Goal: Information Seeking & Learning: Learn about a topic

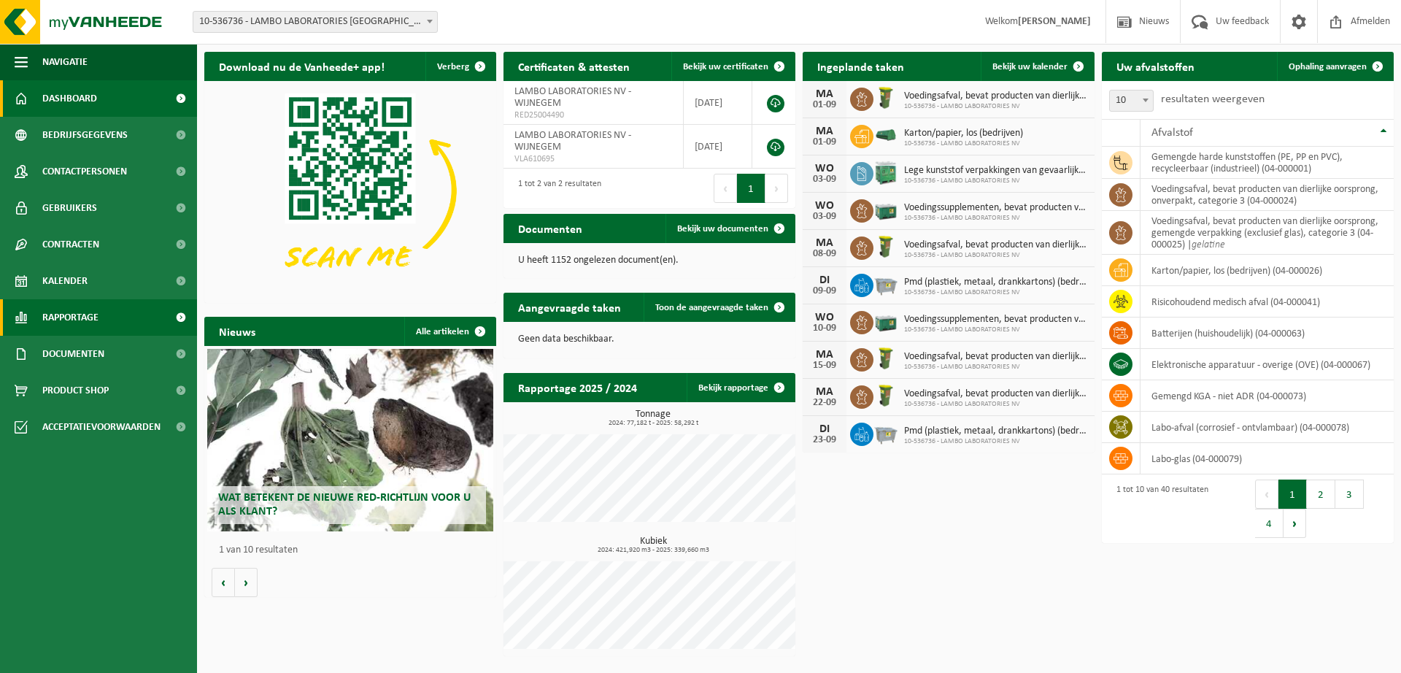
click at [119, 314] on link "Rapportage" at bounding box center [98, 317] width 197 height 36
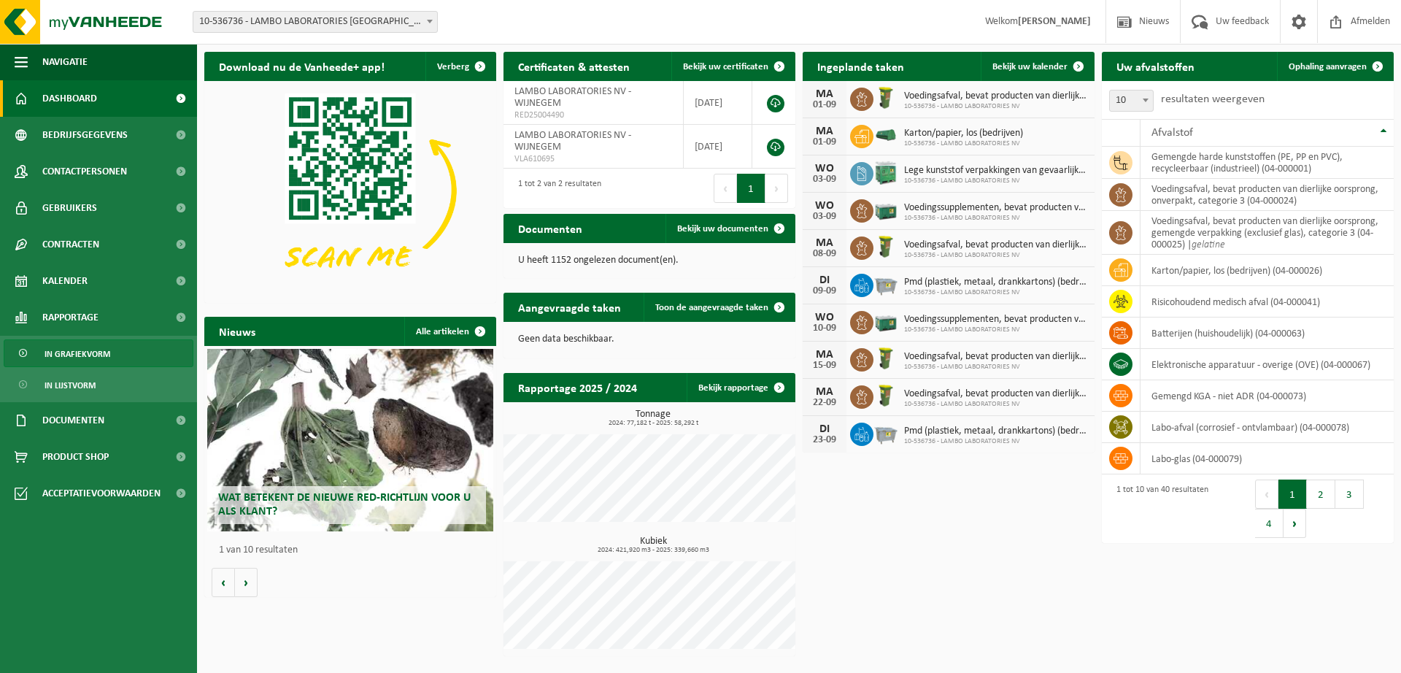
click at [103, 355] on span "In grafiekvorm" at bounding box center [78, 354] width 66 height 28
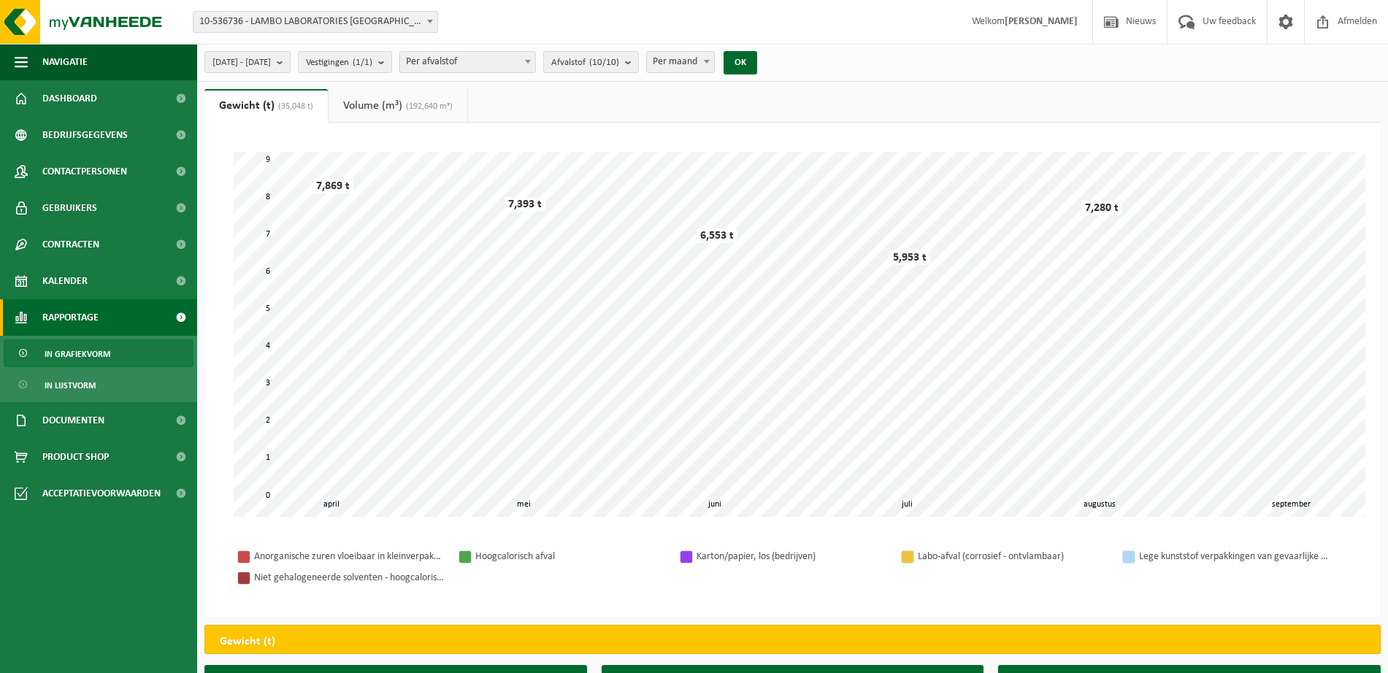
click at [714, 64] on span "Per maand" at bounding box center [680, 62] width 67 height 20
select select "3"
click at [535, 56] on span "Per afvalstof" at bounding box center [467, 62] width 135 height 20
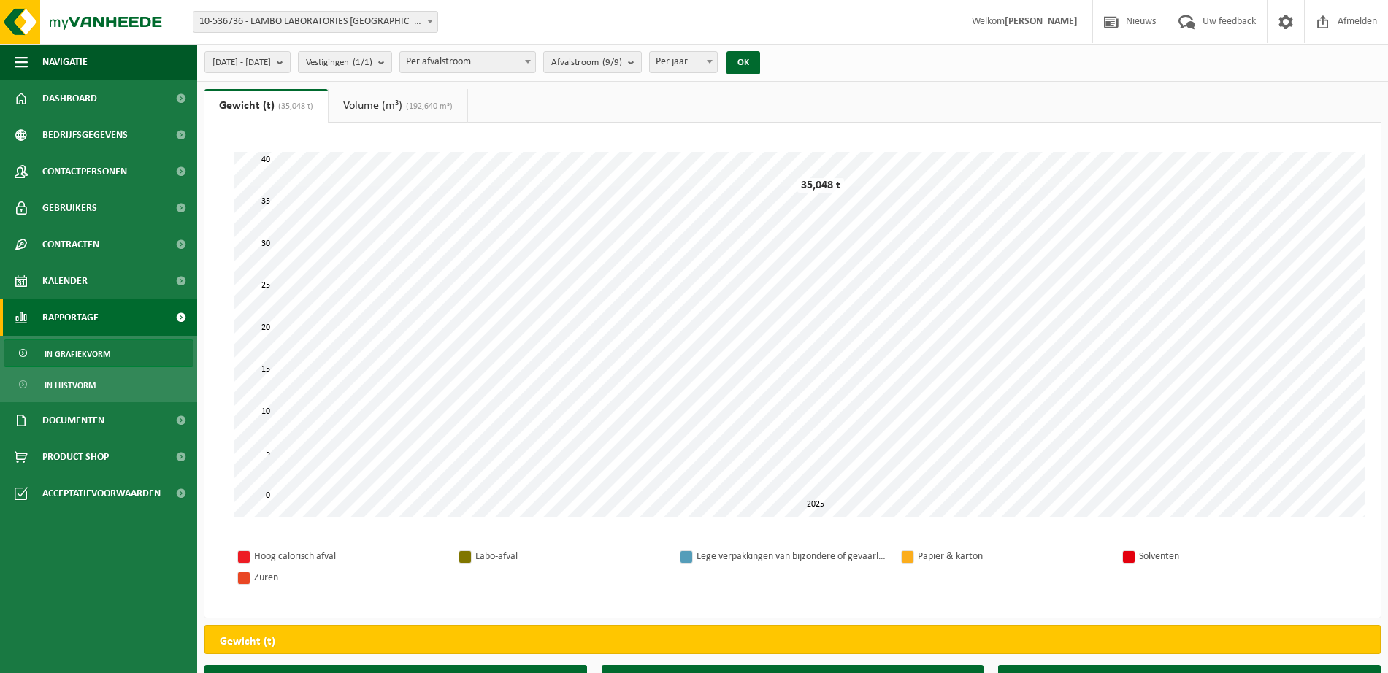
click at [512, 61] on span "Per afvalstroom" at bounding box center [467, 62] width 135 height 20
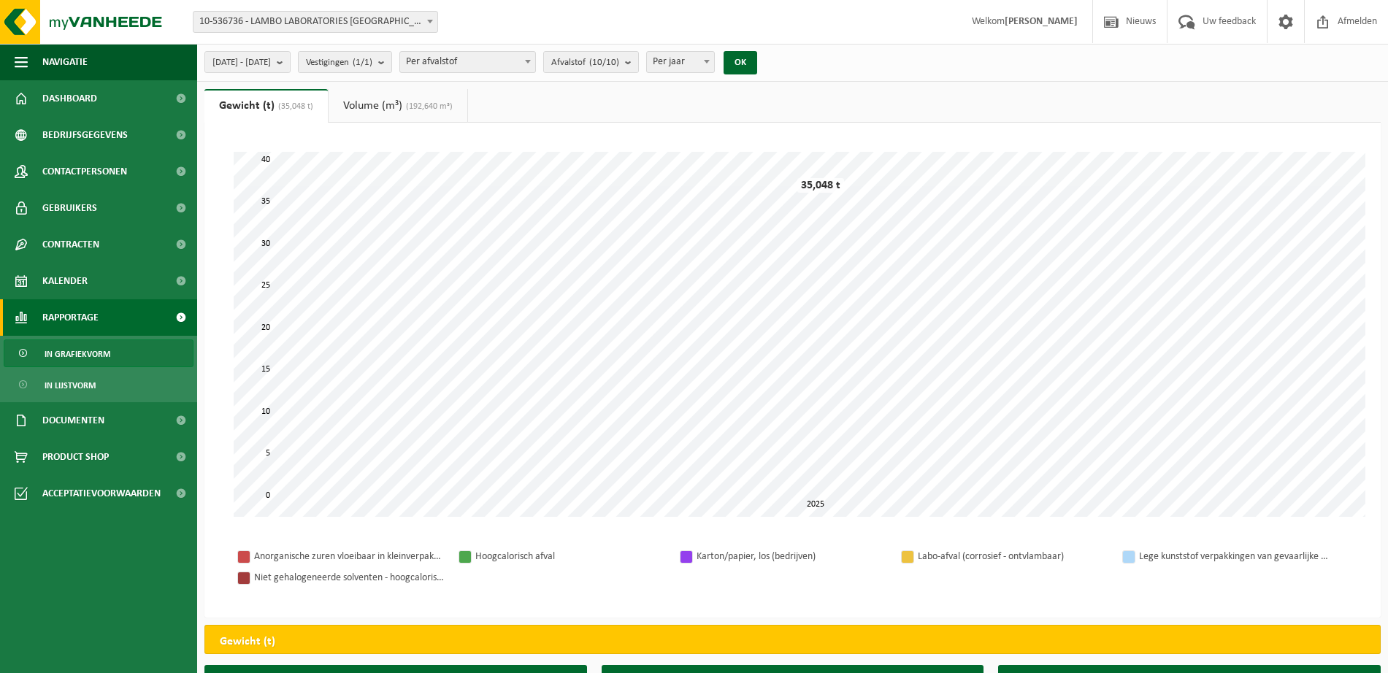
click at [513, 54] on span "Per afvalstof" at bounding box center [467, 62] width 135 height 20
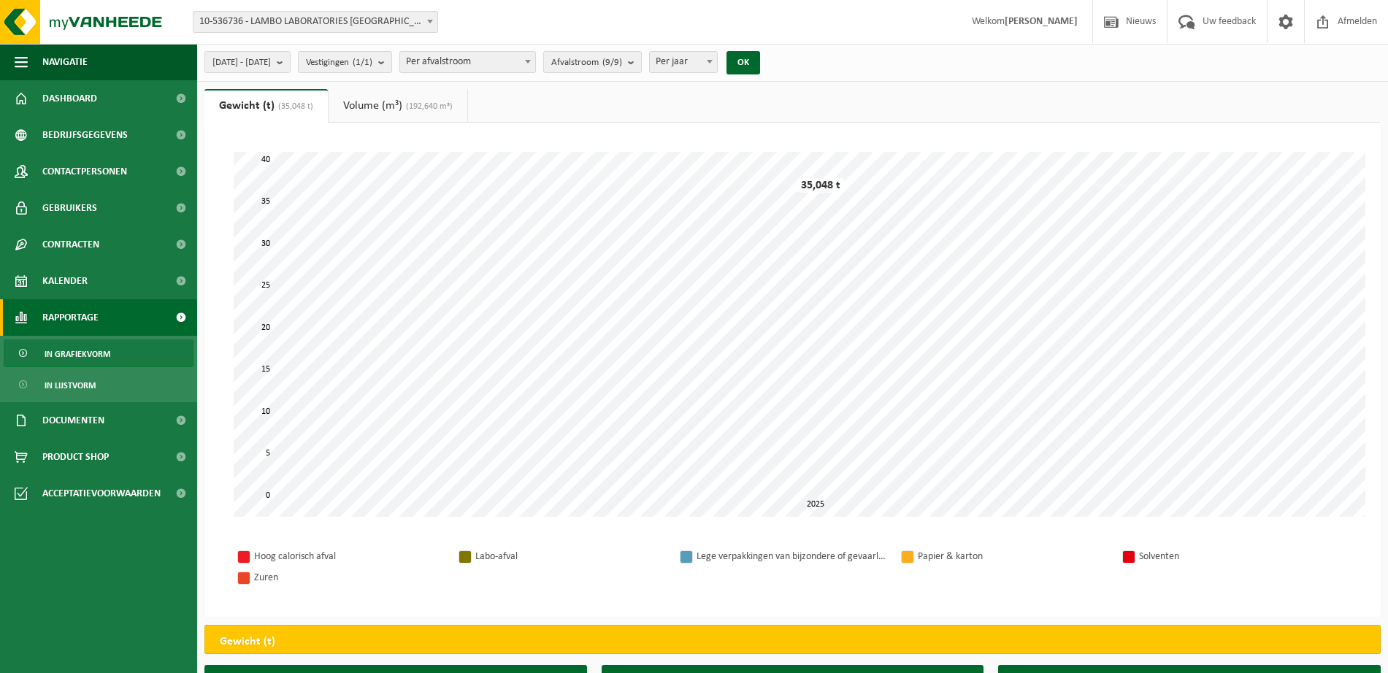
click at [396, 111] on link "Volume (m³) (192,640 m³)" at bounding box center [397, 106] width 139 height 34
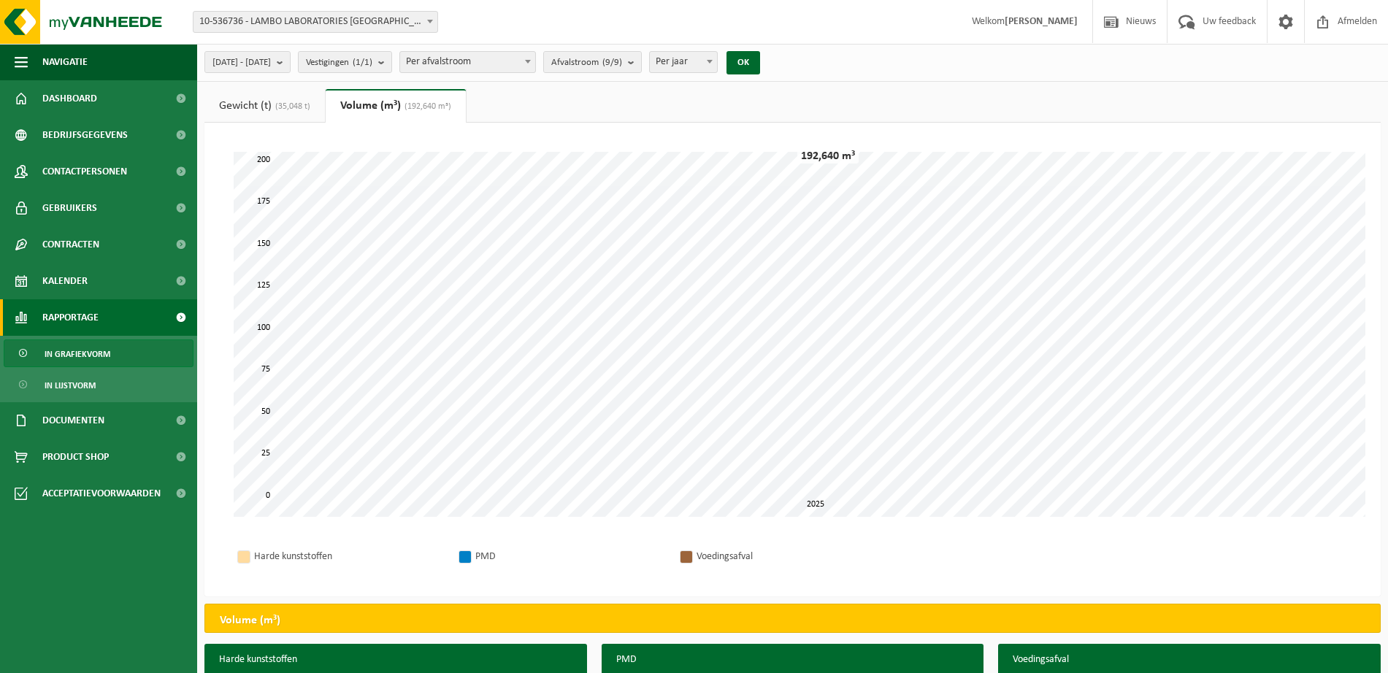
click at [301, 109] on span "(35,048 t)" at bounding box center [291, 106] width 39 height 9
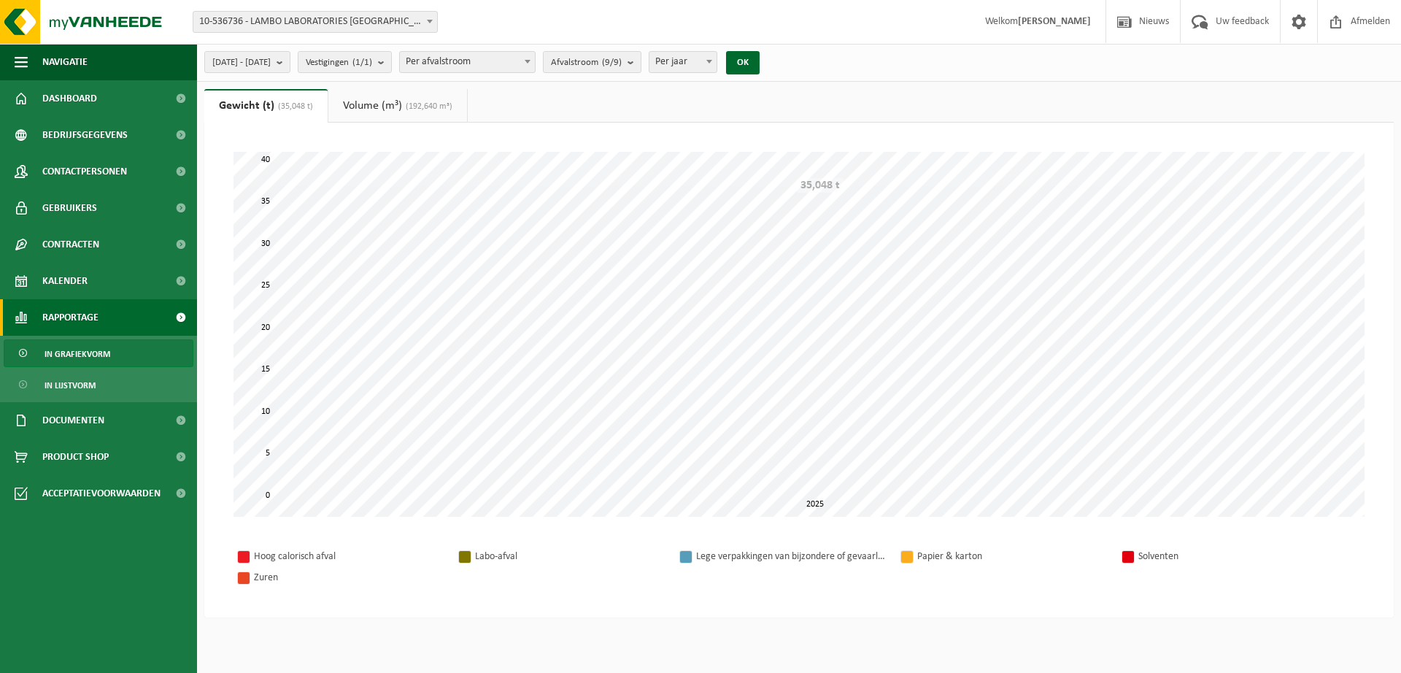
click at [488, 56] on span "Per afvalstroom" at bounding box center [467, 62] width 135 height 20
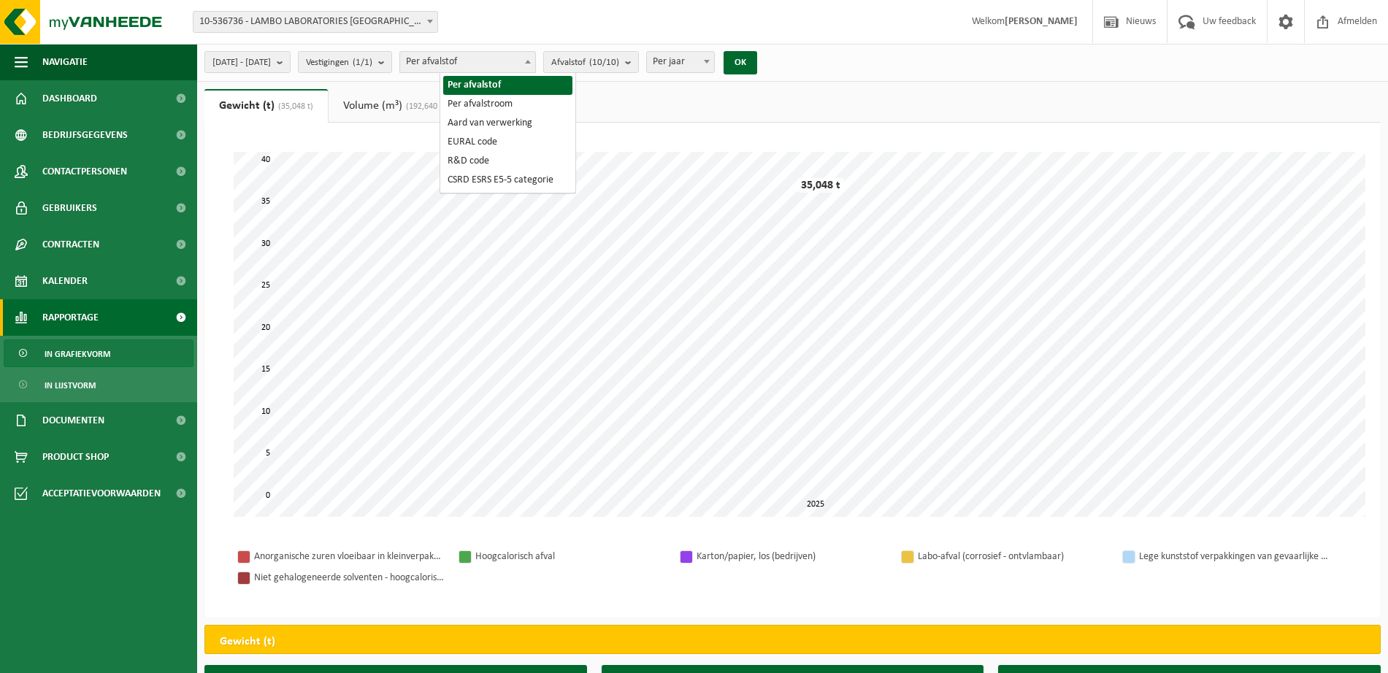
click at [535, 65] on span "Per afvalstof" at bounding box center [467, 62] width 135 height 20
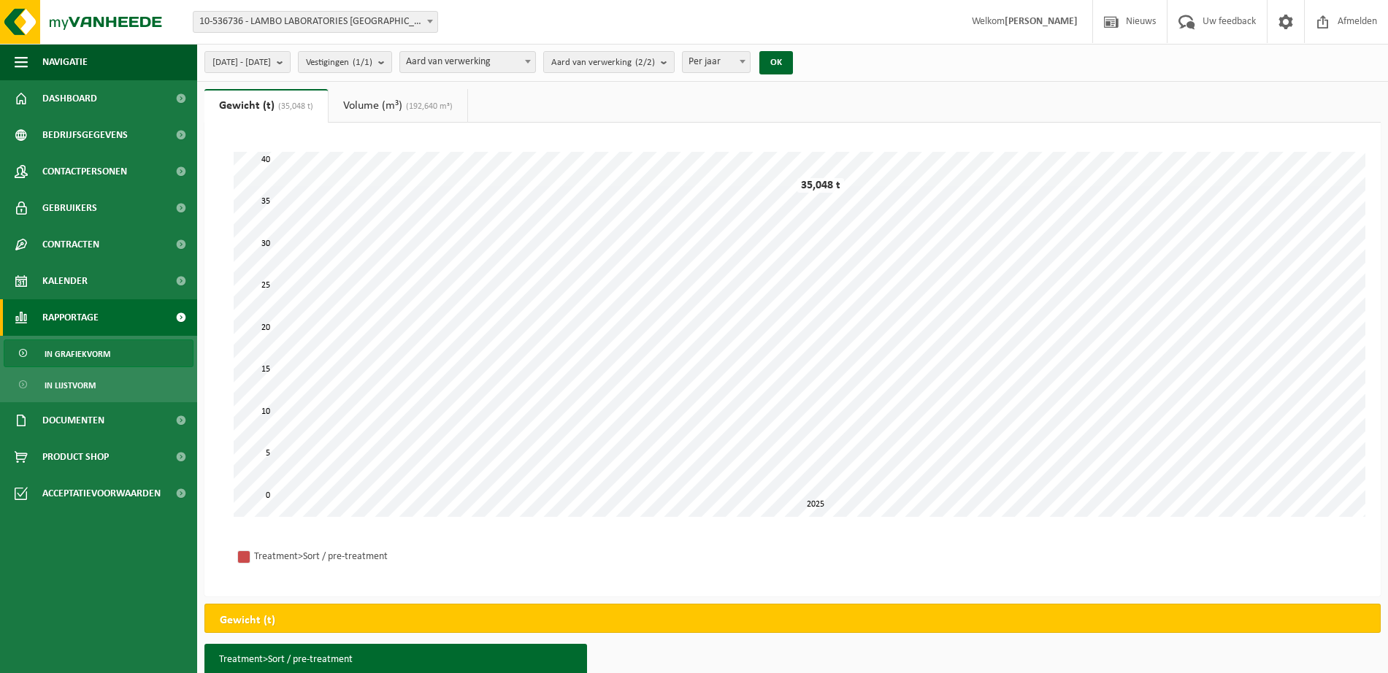
click at [521, 58] on span "Aard van verwerking" at bounding box center [467, 62] width 135 height 20
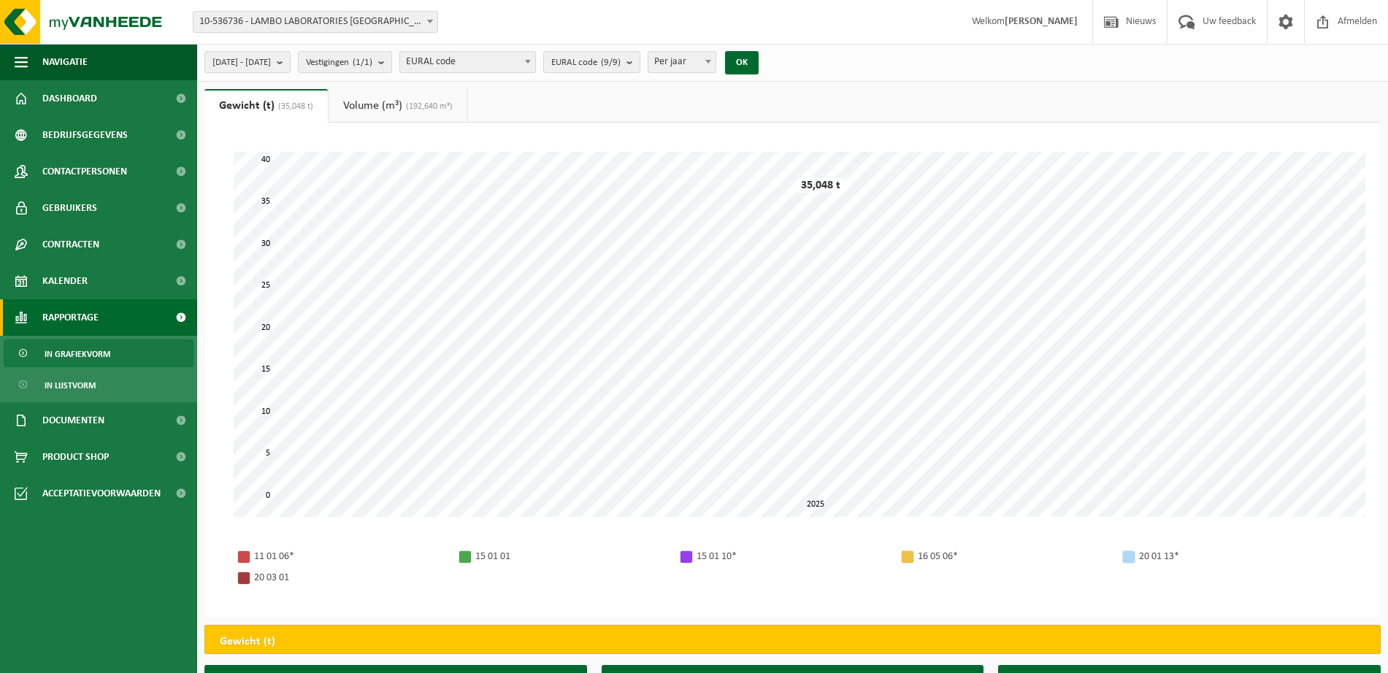
click at [482, 60] on span "EURAL code" at bounding box center [467, 62] width 135 height 20
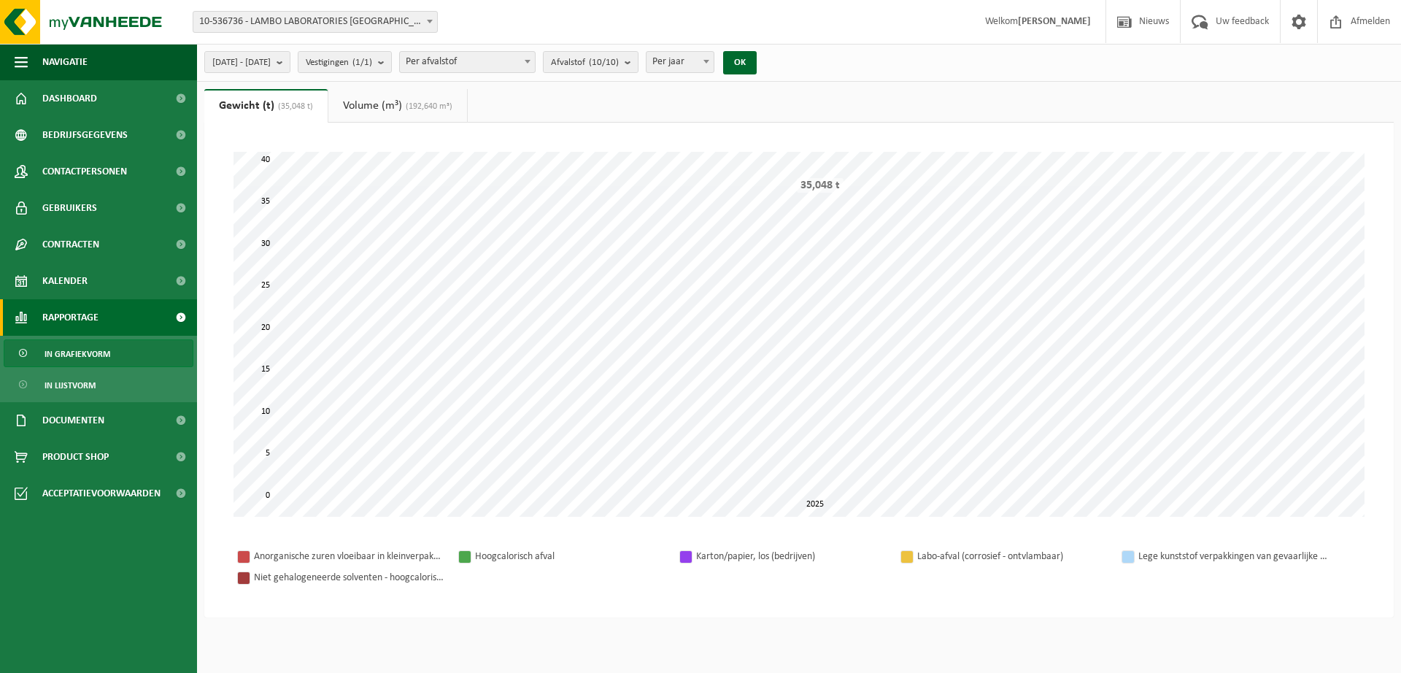
click at [535, 58] on span "Per afvalstof" at bounding box center [467, 62] width 135 height 20
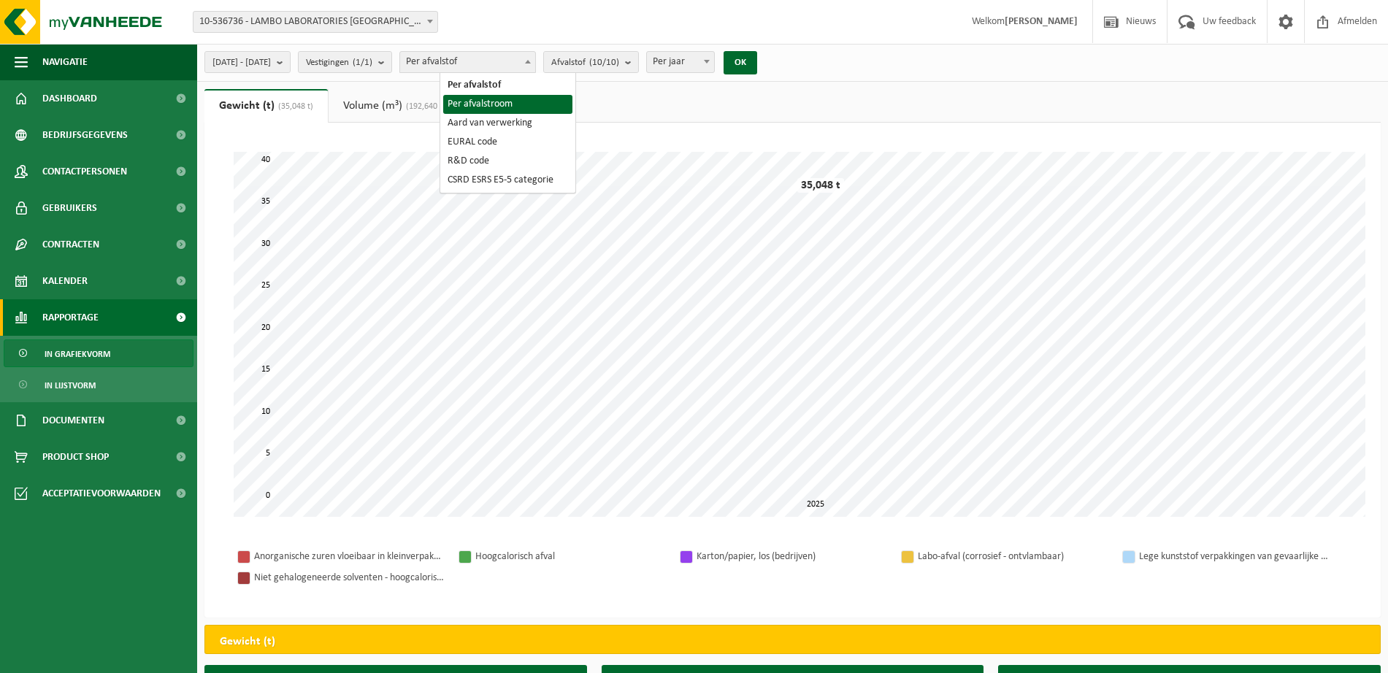
select select "2"
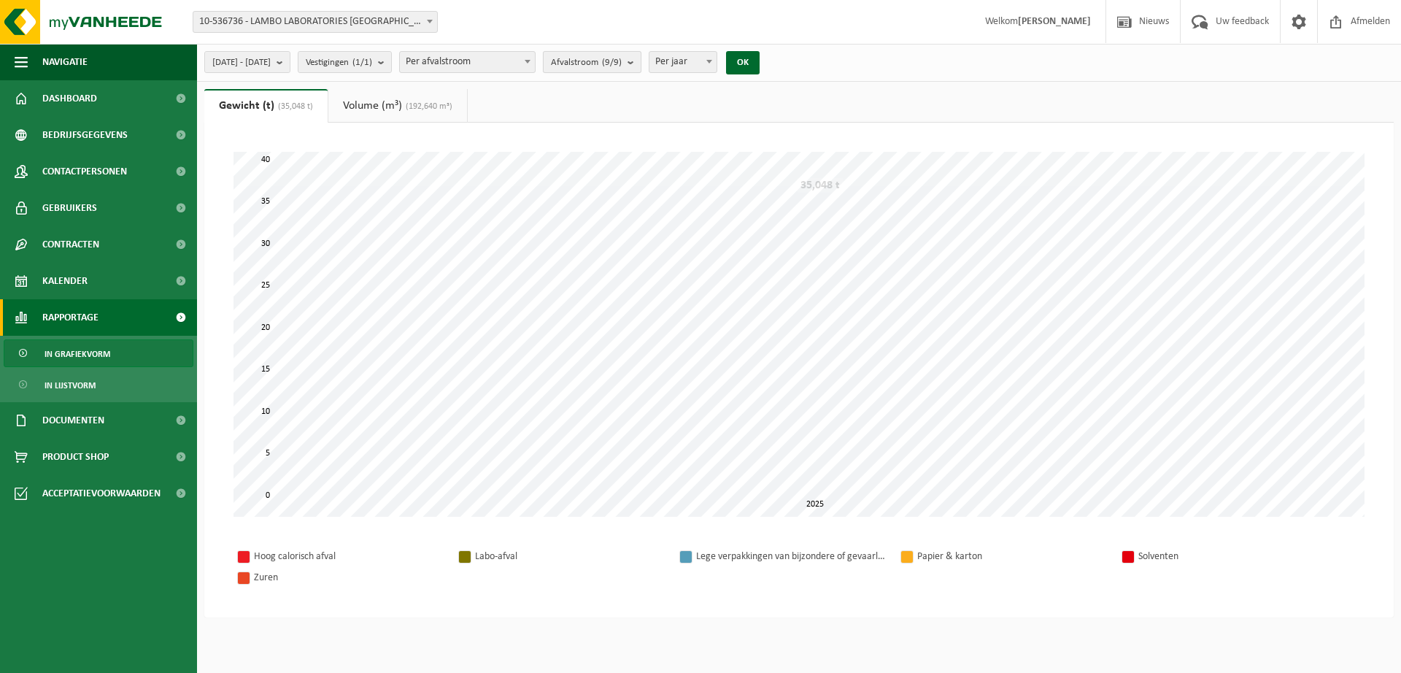
click at [622, 67] on count "(9/9)" at bounding box center [612, 62] width 20 height 9
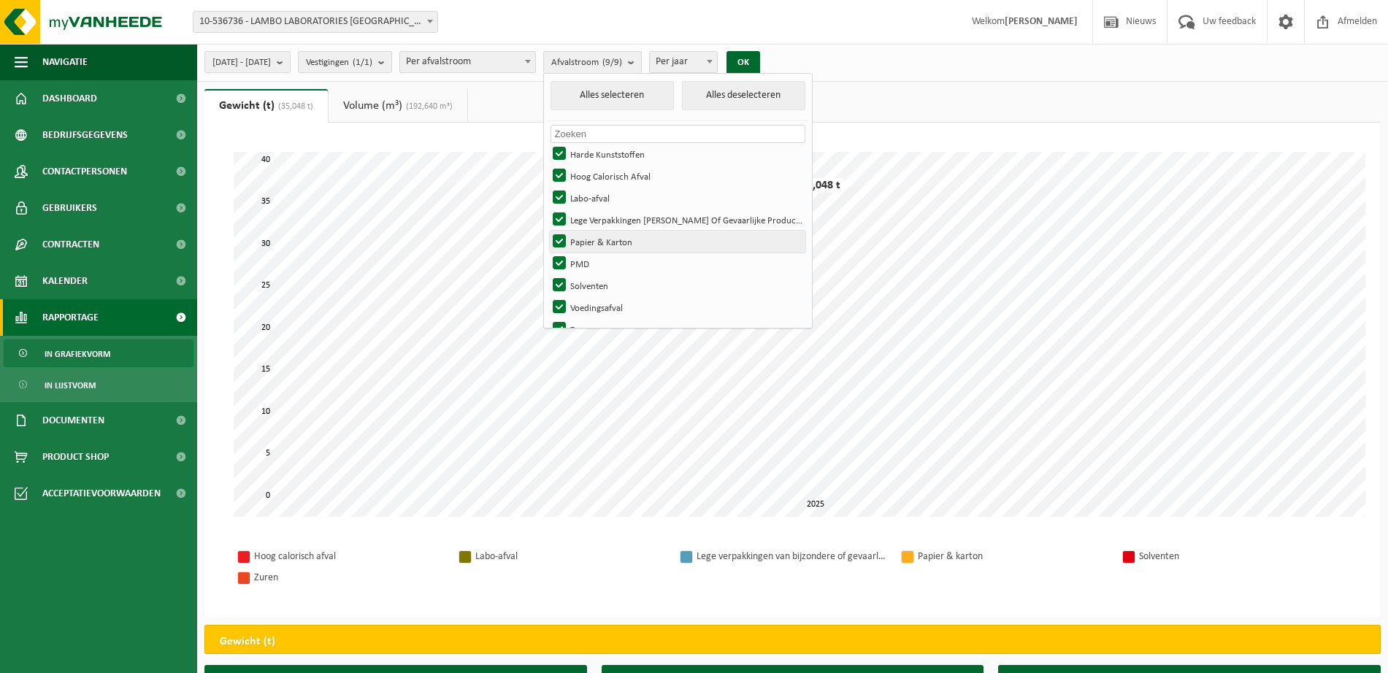
click at [597, 237] on label "Papier & Karton" at bounding box center [677, 242] width 255 height 22
click at [547, 231] on input "Papier & Karton" at bounding box center [547, 230] width 1 height 1
checkbox input "false"
click at [597, 209] on label "Lege Verpakkingen Van Bijzondere Of Gevaarlijke Producten" at bounding box center [677, 220] width 255 height 22
click at [547, 208] on input "Lege Verpakkingen Van Bijzondere Of Gevaarlijke Producten" at bounding box center [547, 208] width 1 height 1
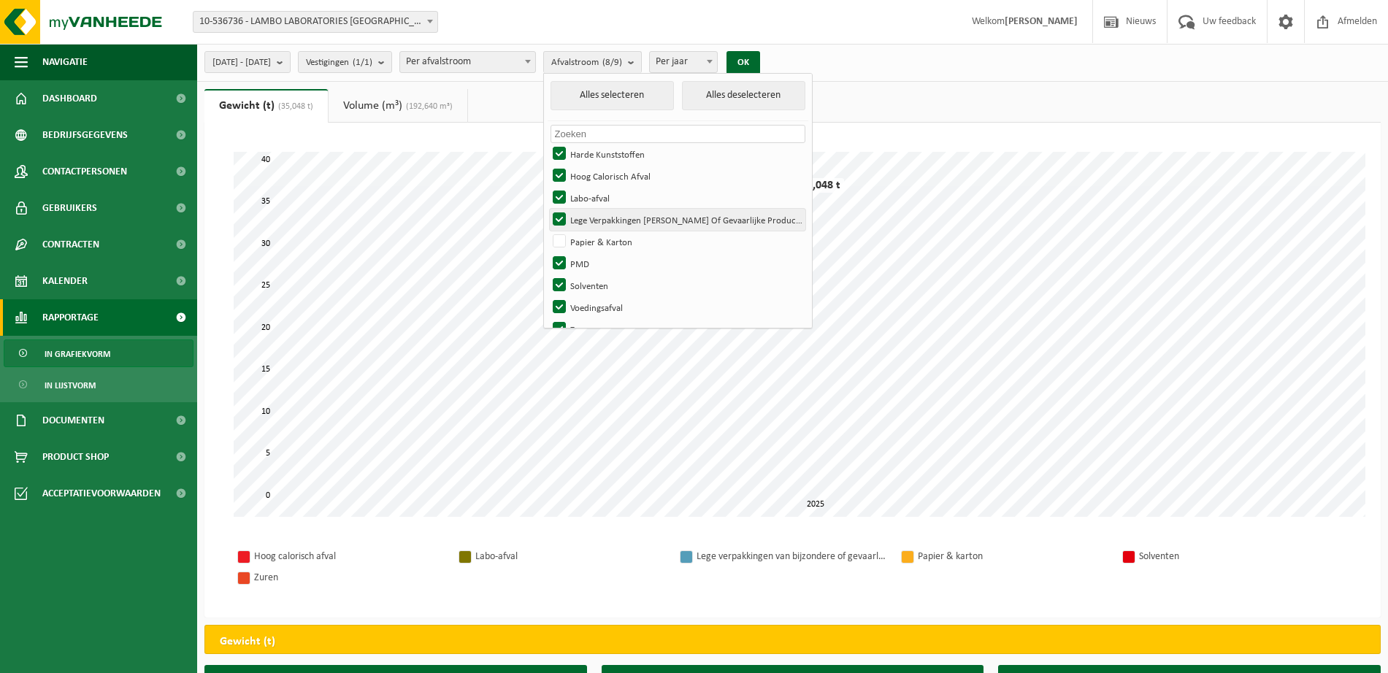
checkbox input "false"
click at [597, 191] on label "Labo-afval" at bounding box center [677, 198] width 255 height 22
click at [547, 187] on input "Labo-afval" at bounding box center [547, 186] width 1 height 1
checkbox input "false"
click at [597, 172] on label "Hoog Calorisch Afval" at bounding box center [677, 176] width 255 height 22
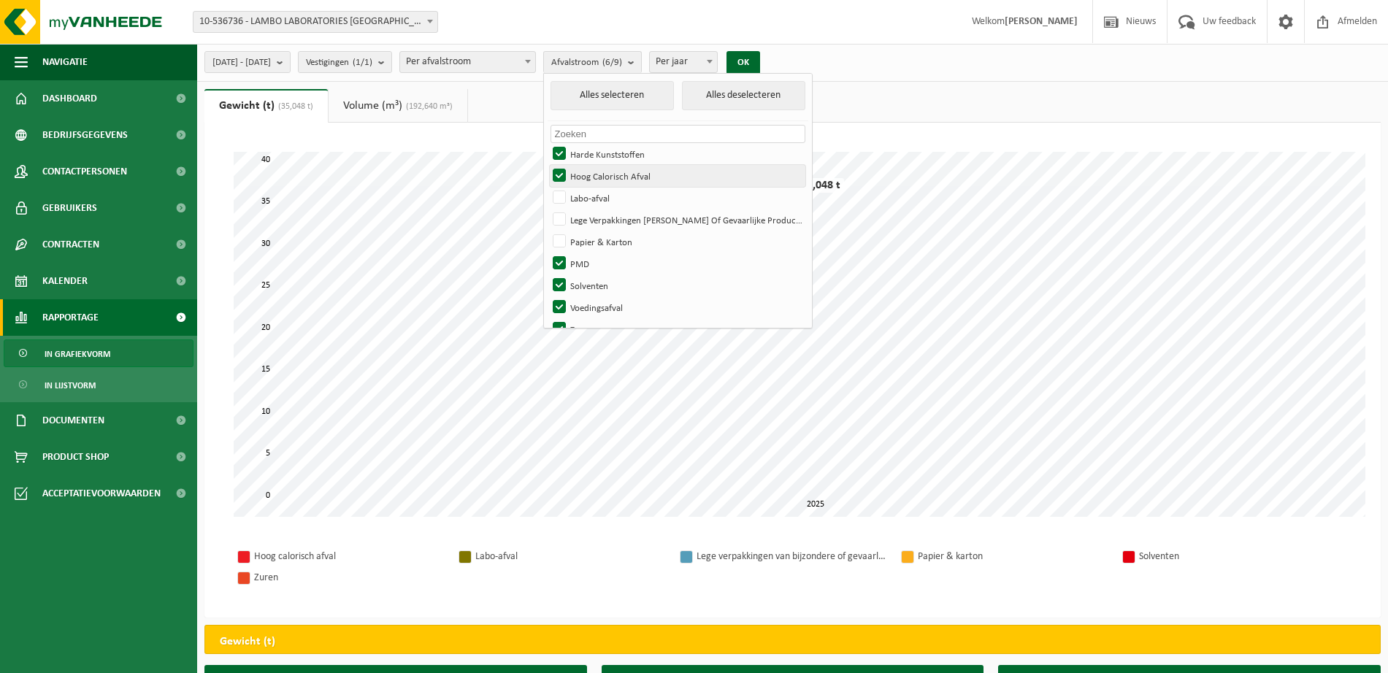
click at [547, 165] on input "Hoog Calorisch Afval" at bounding box center [547, 164] width 1 height 1
checkbox input "false"
click at [594, 145] on label "Harde Kunststoffen" at bounding box center [677, 154] width 255 height 22
click at [547, 143] on input "Harde Kunststoffen" at bounding box center [547, 142] width 1 height 1
checkbox input "false"
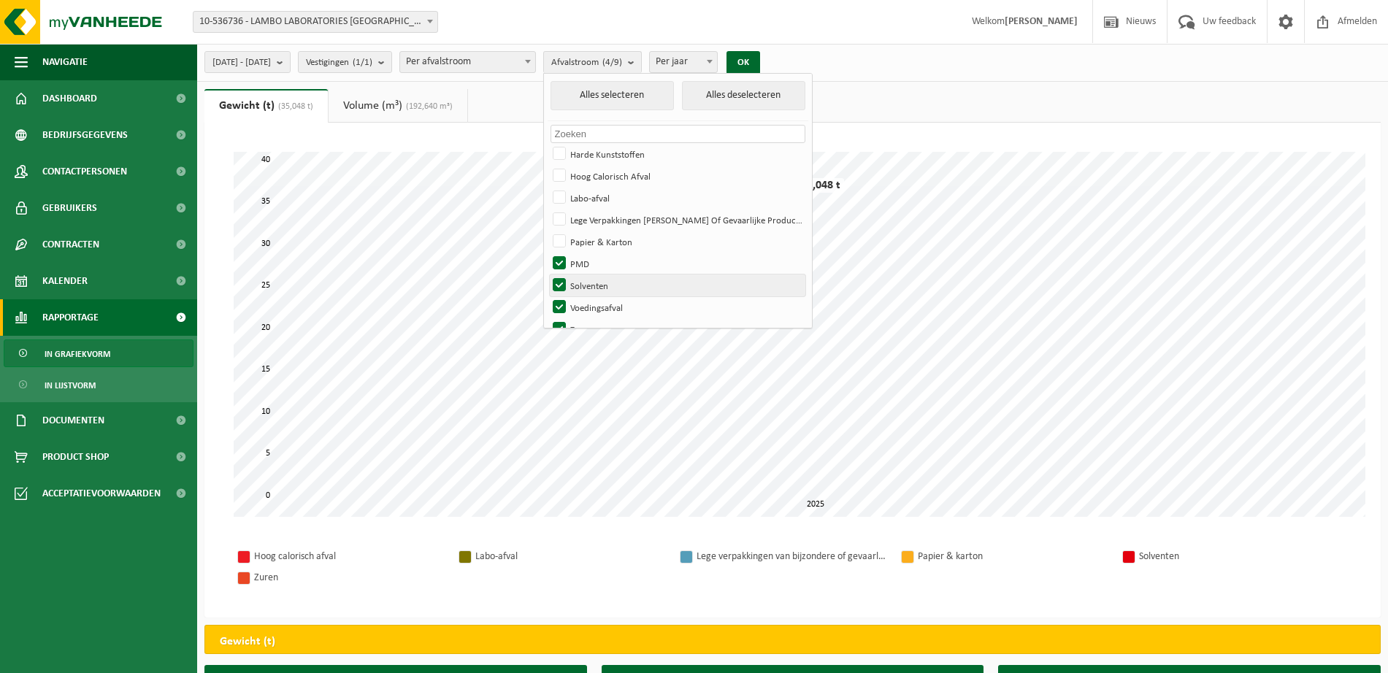
drag, startPoint x: 600, startPoint y: 282, endPoint x: 599, endPoint y: 289, distance: 7.4
click at [600, 287] on label "Solventen" at bounding box center [677, 285] width 255 height 22
click at [547, 274] on input "Solventen" at bounding box center [547, 274] width 1 height 1
checkbox input "false"
click at [596, 306] on label "Voedingsafval" at bounding box center [677, 307] width 255 height 22
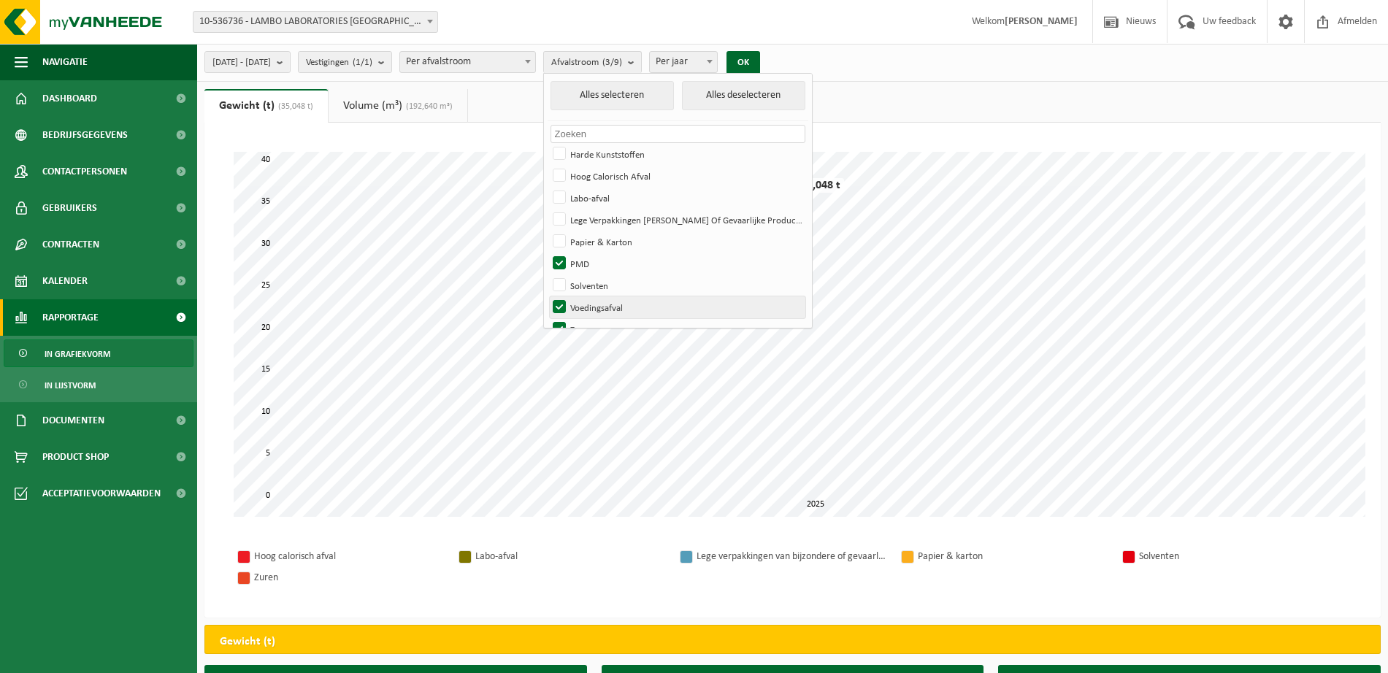
click at [547, 296] on input "Voedingsafval" at bounding box center [547, 296] width 1 height 1
checkbox input "false"
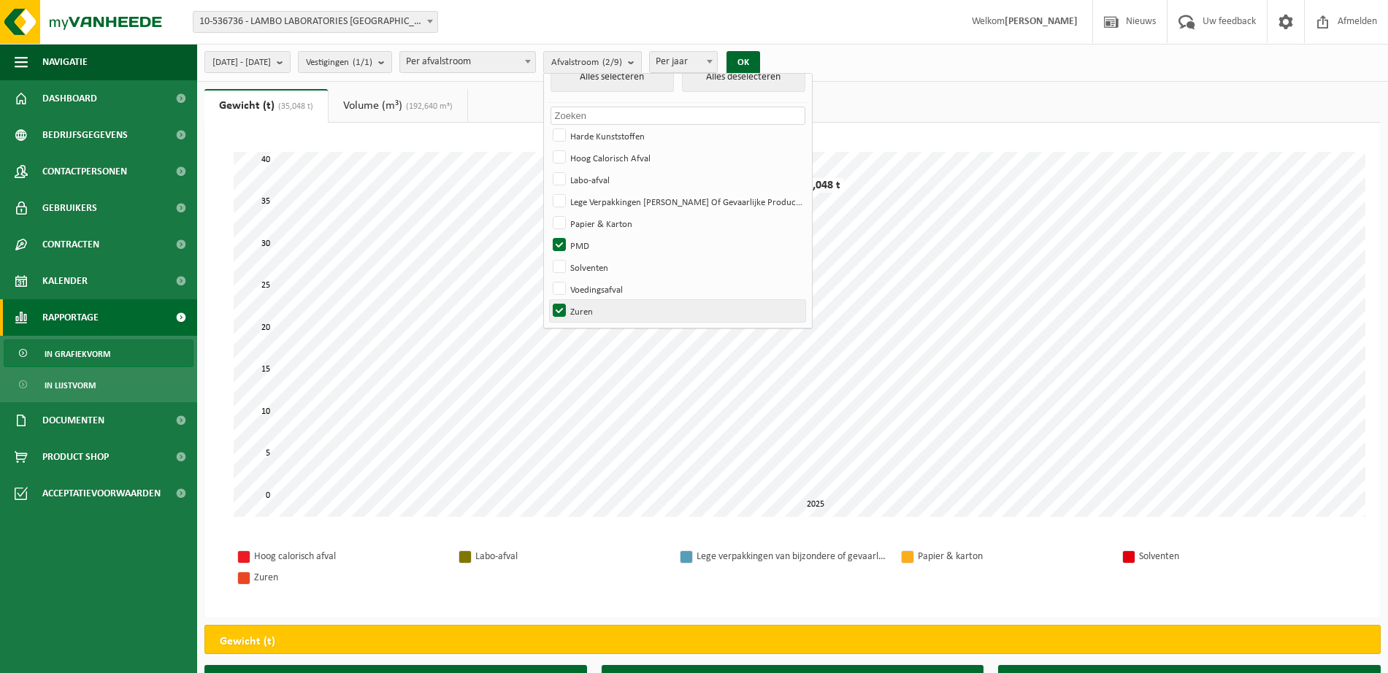
click at [599, 309] on label "Zuren" at bounding box center [677, 311] width 255 height 22
click at [547, 300] on input "Zuren" at bounding box center [547, 299] width 1 height 1
checkbox input "false"
click at [597, 291] on label "Voedingsafval" at bounding box center [677, 289] width 255 height 22
click at [547, 278] on input "Voedingsafval" at bounding box center [547, 277] width 1 height 1
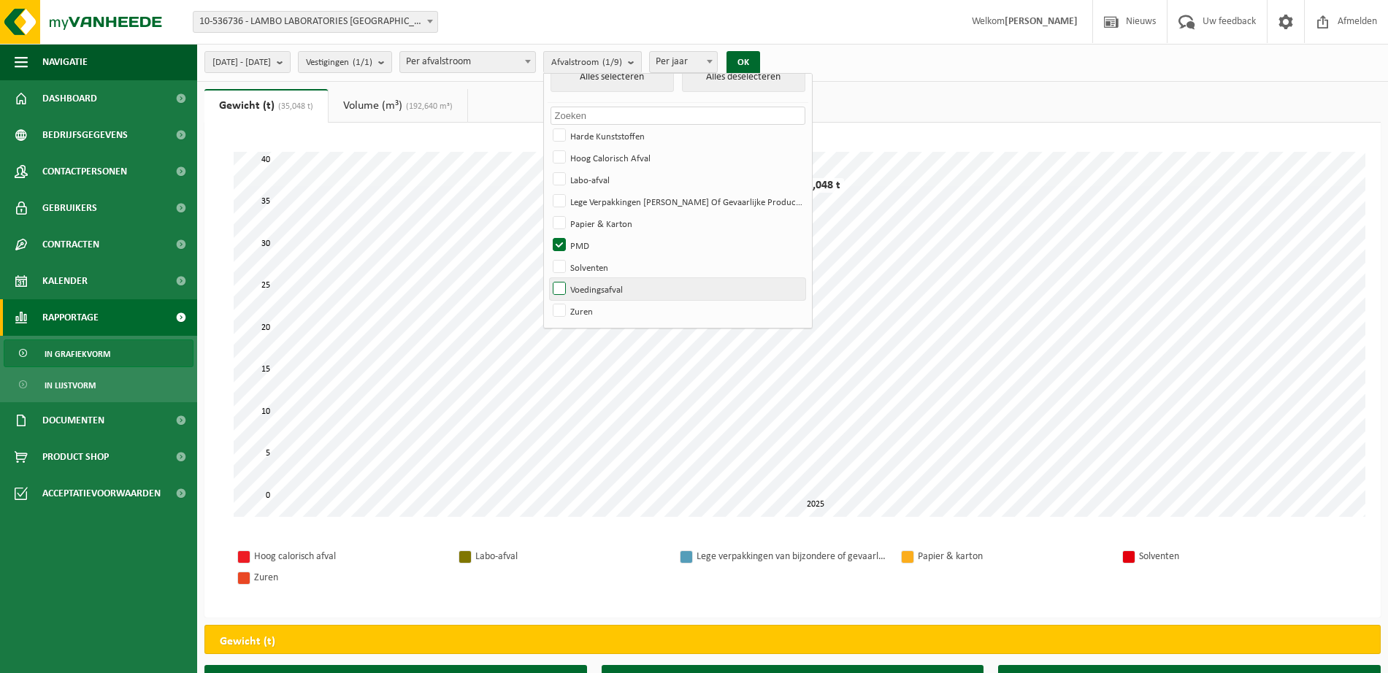
checkbox input "true"
click at [760, 55] on button "OK" at bounding box center [743, 62] width 34 height 23
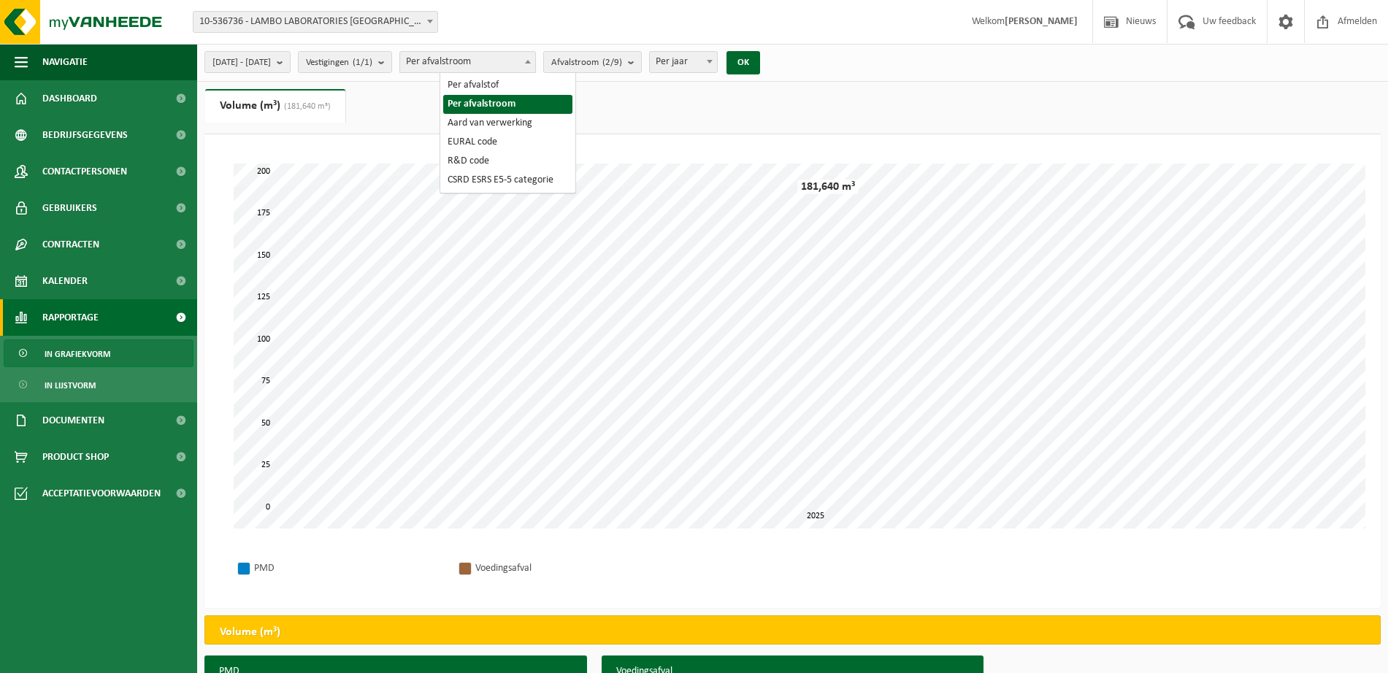
click at [535, 58] on span "Per afvalstroom" at bounding box center [467, 62] width 135 height 20
click at [612, 61] on span "Afvalstroom (2/9)" at bounding box center [586, 63] width 71 height 22
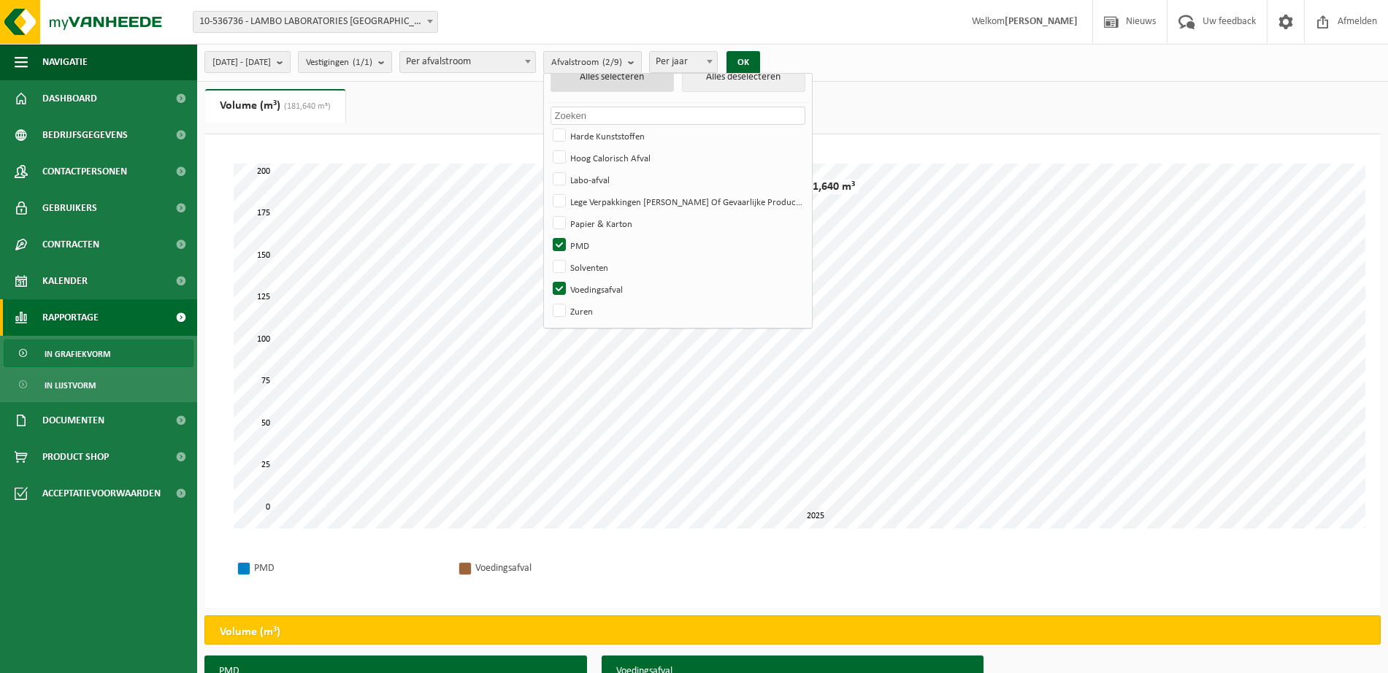
click at [658, 80] on button "Alles selecteren" at bounding box center [612, 77] width 124 height 29
checkbox input "true"
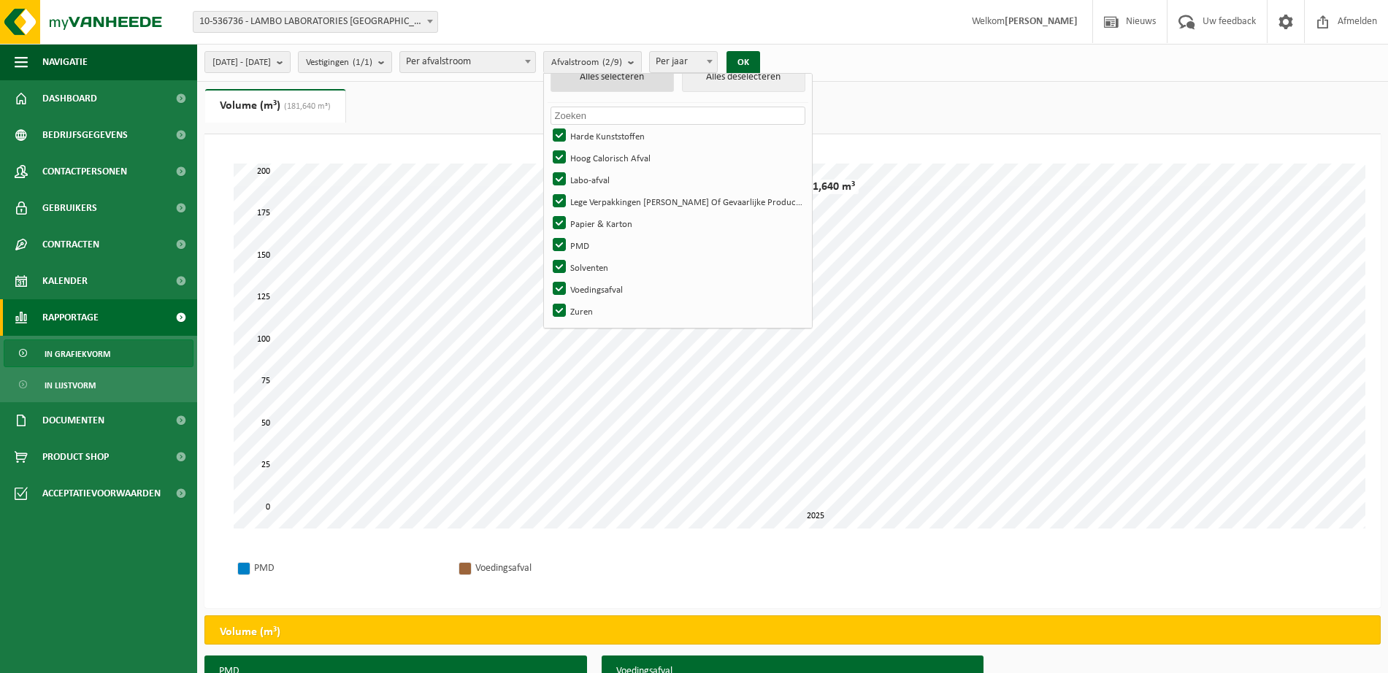
checkbox input "true"
click at [760, 61] on button "OK" at bounding box center [743, 62] width 34 height 23
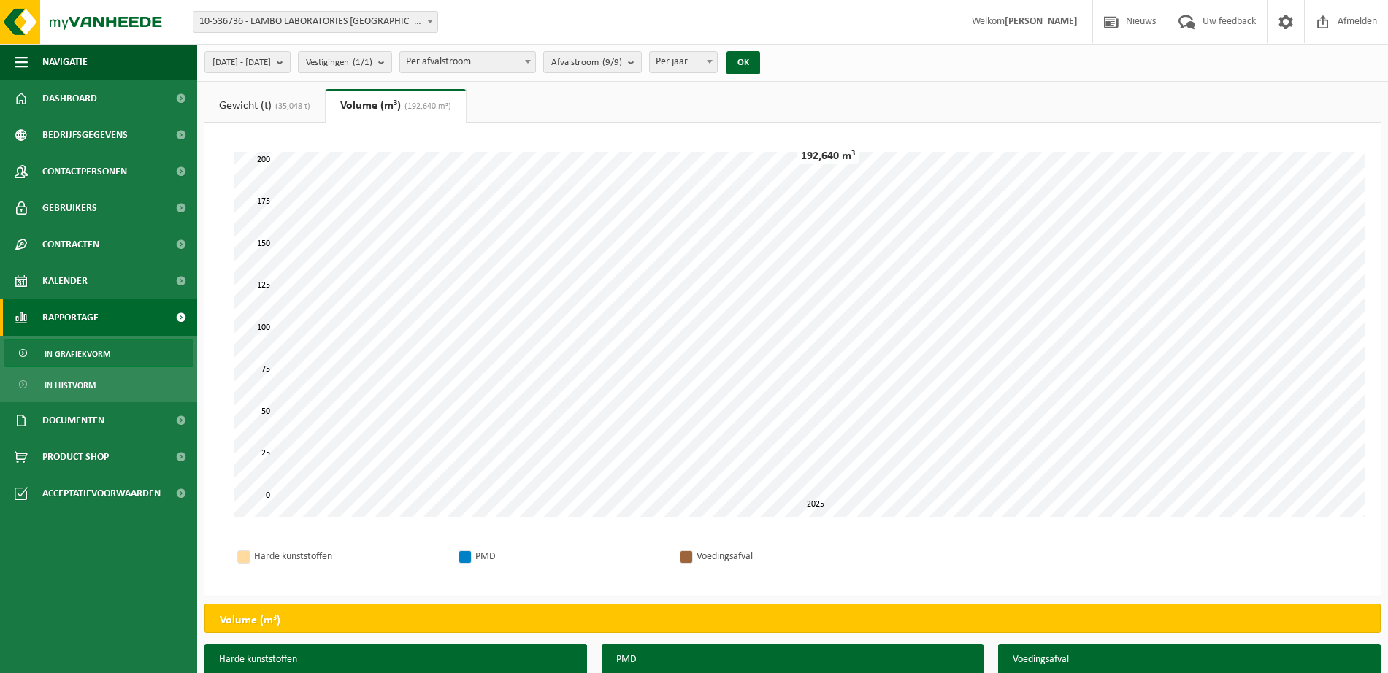
click at [250, 101] on link "Gewicht (t) (35,048 t)" at bounding box center [264, 106] width 120 height 34
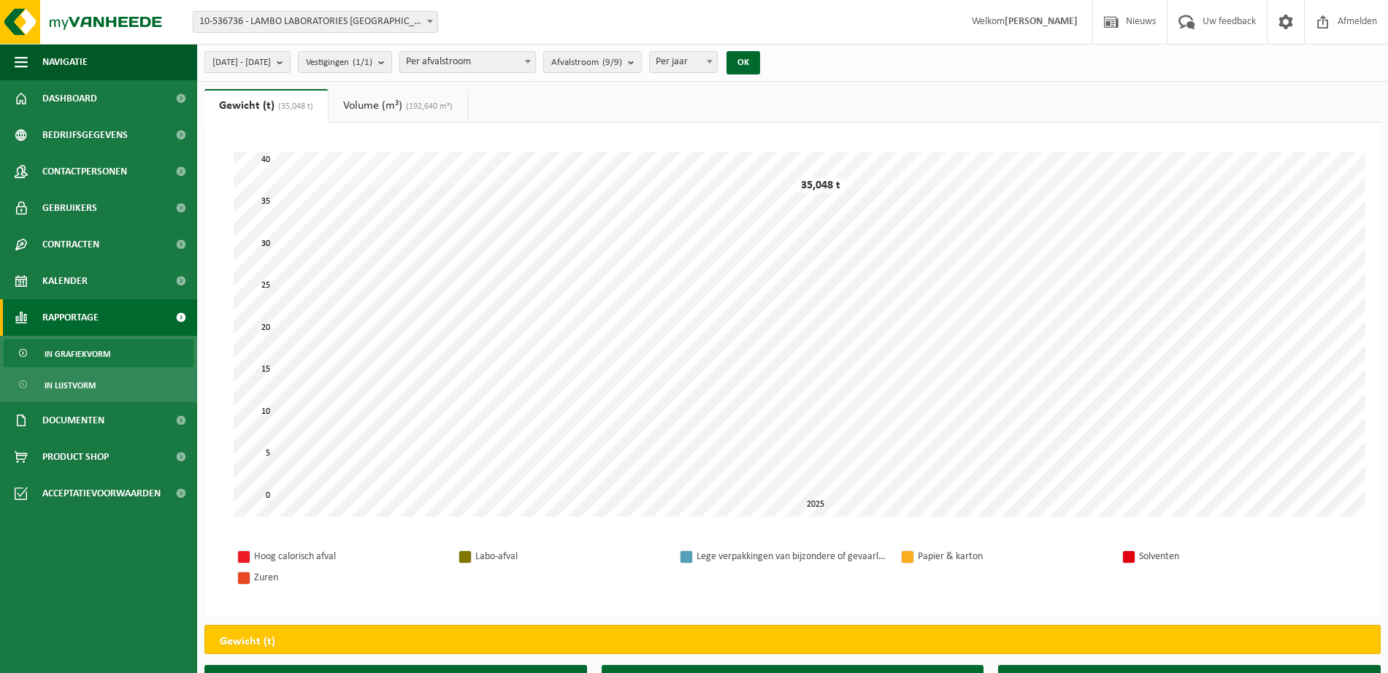
click at [385, 99] on link "Volume (m³) (192,640 m³)" at bounding box center [397, 106] width 139 height 34
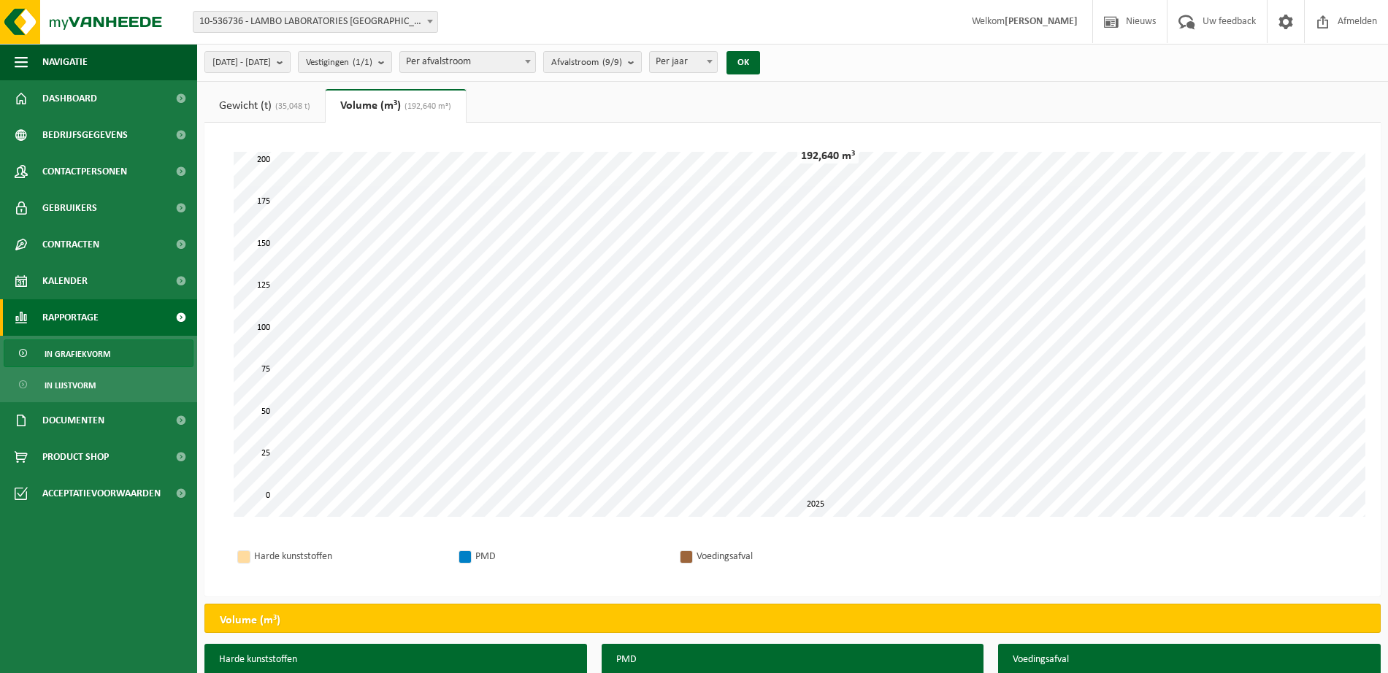
scroll to position [145, 0]
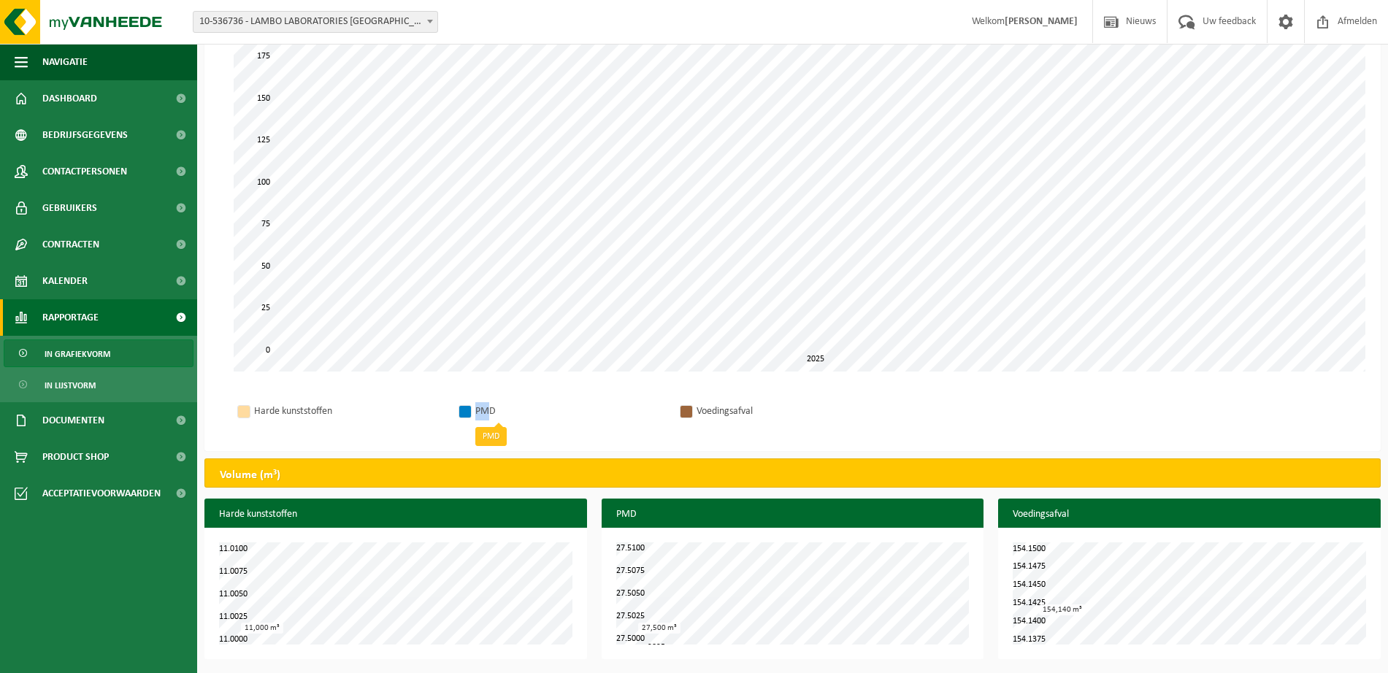
drag, startPoint x: 446, startPoint y: 416, endPoint x: 491, endPoint y: 412, distance: 44.7
click at [490, 414] on tbody "Harde kunststoffen PMD Voedingsafval" at bounding box center [566, 411] width 664 height 21
drag, startPoint x: 499, startPoint y: 412, endPoint x: 474, endPoint y: 412, distance: 25.5
click at [474, 412] on tr "PMD" at bounding box center [565, 411] width 221 height 21
click at [466, 387] on div "Harde kunststoffen PMD Voedingsafval" at bounding box center [792, 411] width 1147 height 50
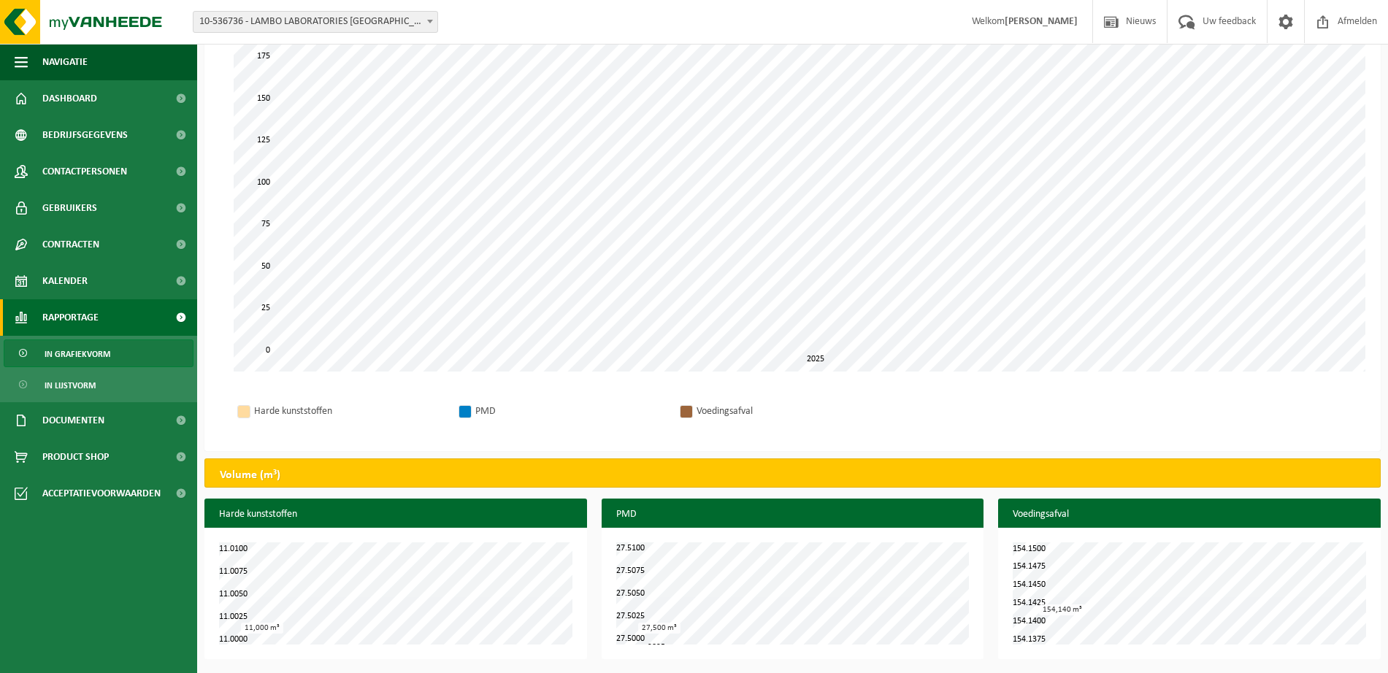
scroll to position [0, 0]
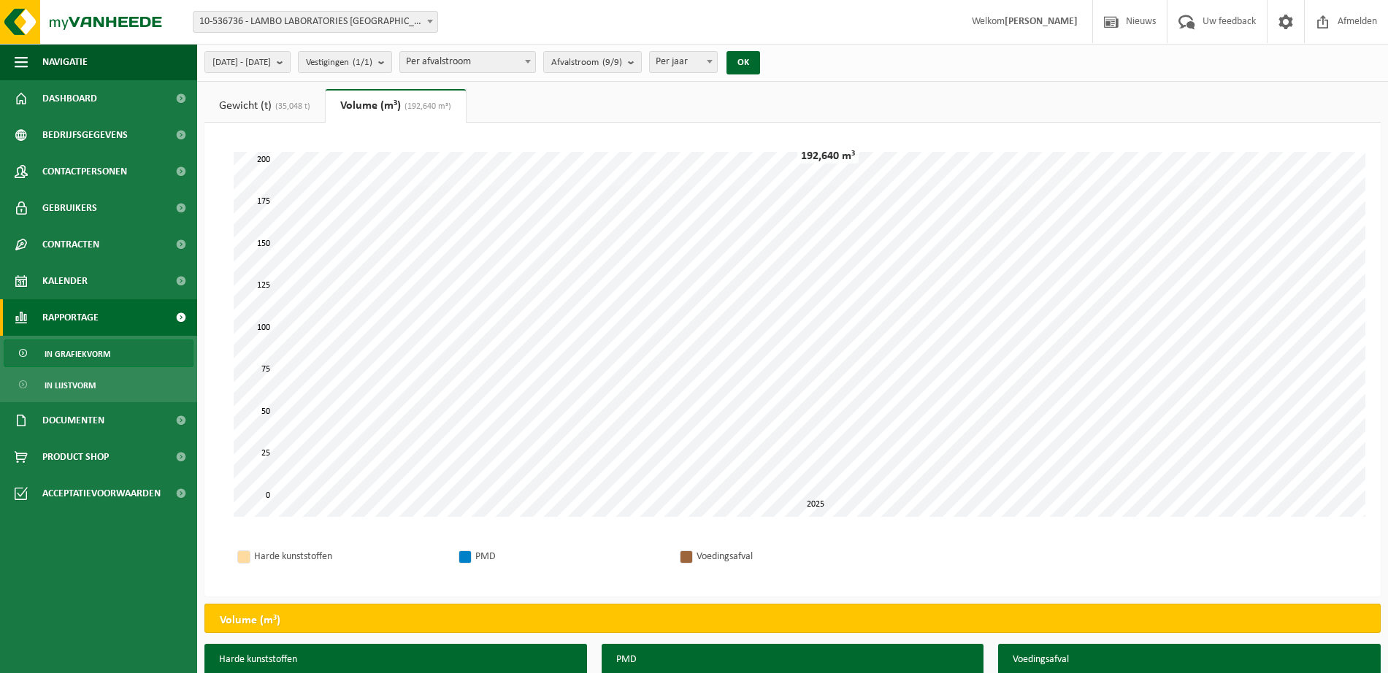
click at [261, 110] on link "Gewicht (t) (35,048 t)" at bounding box center [264, 106] width 120 height 34
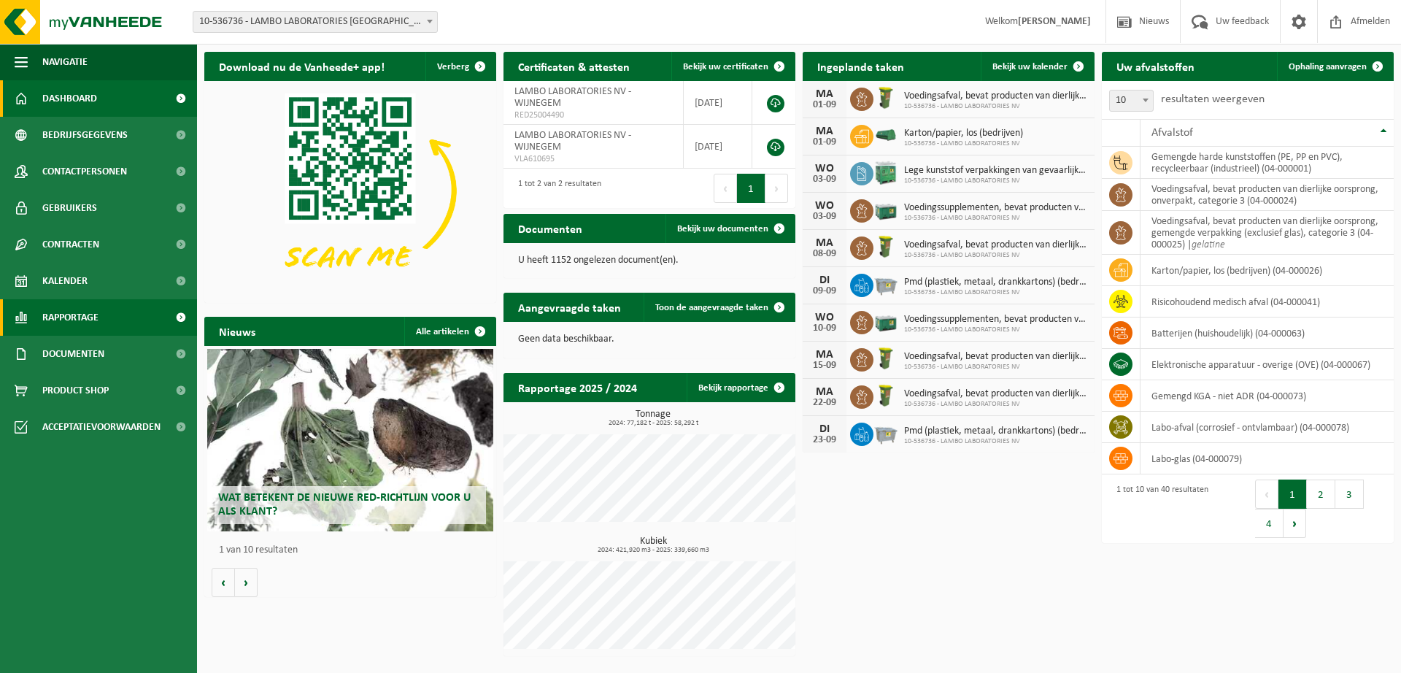
click at [93, 309] on span "Rapportage" at bounding box center [70, 317] width 56 height 36
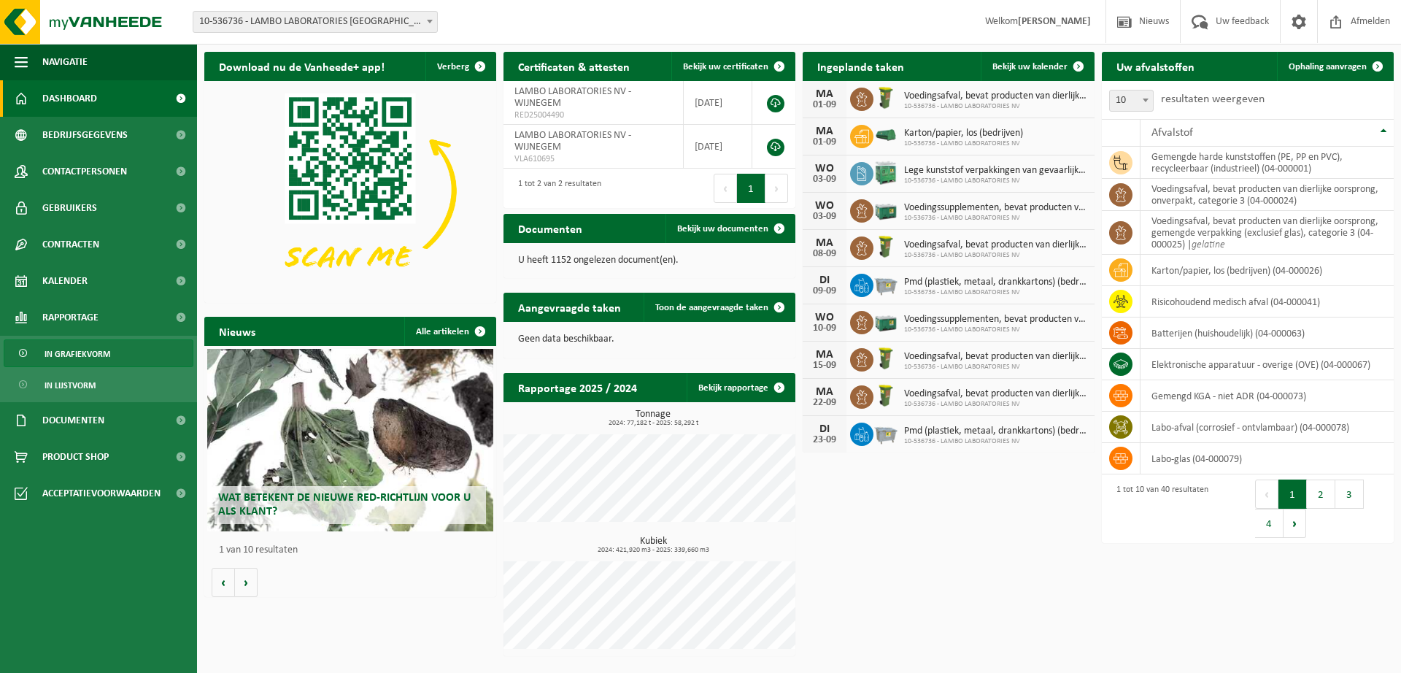
click at [82, 347] on span "In grafiekvorm" at bounding box center [78, 354] width 66 height 28
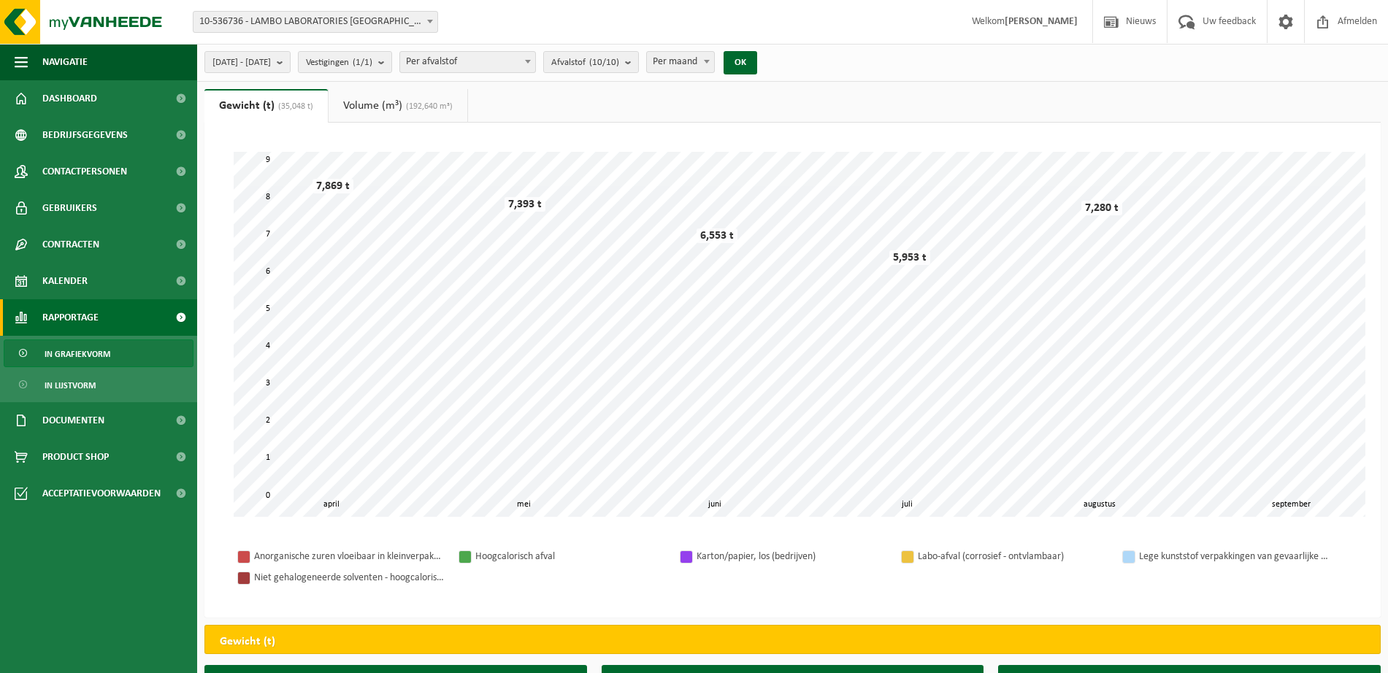
click at [510, 60] on span "Per afvalstof" at bounding box center [467, 62] width 135 height 20
select select "2"
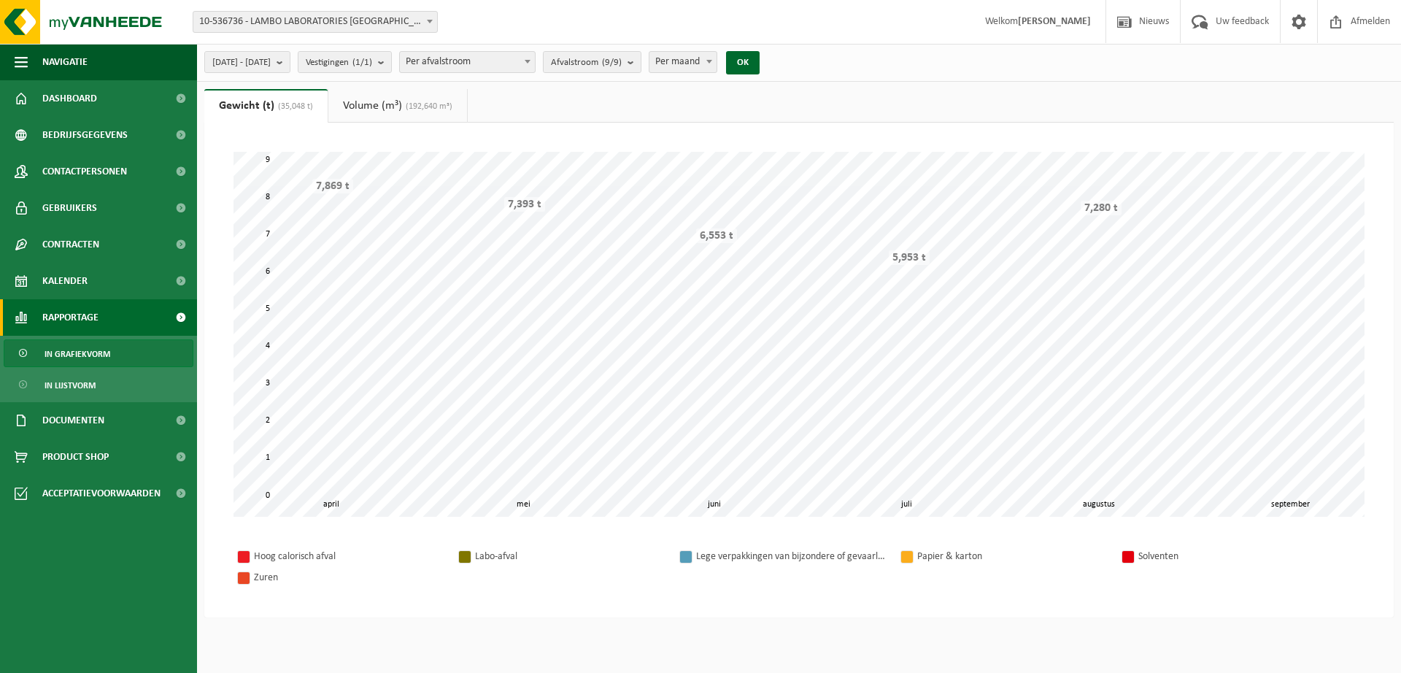
click at [704, 59] on span "Per maand" at bounding box center [683, 62] width 67 height 20
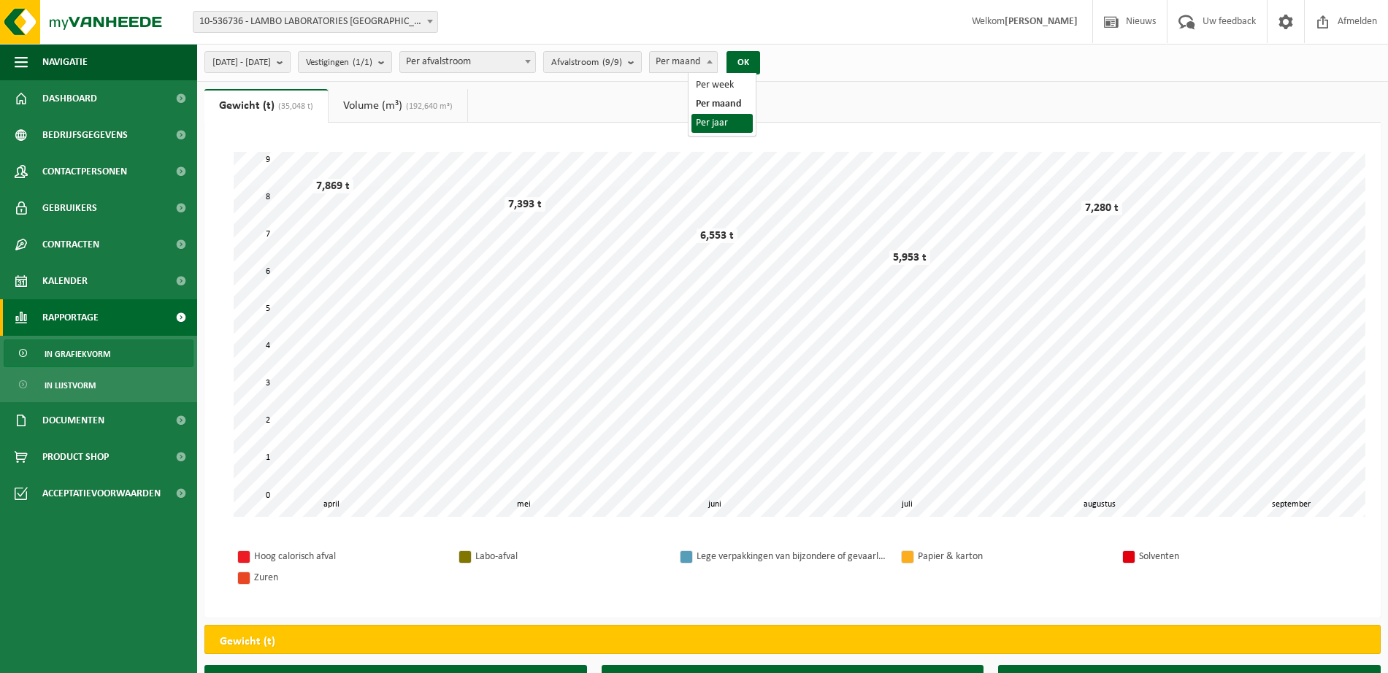
select select "3"
click at [290, 65] on b "submit" at bounding box center [283, 62] width 13 height 20
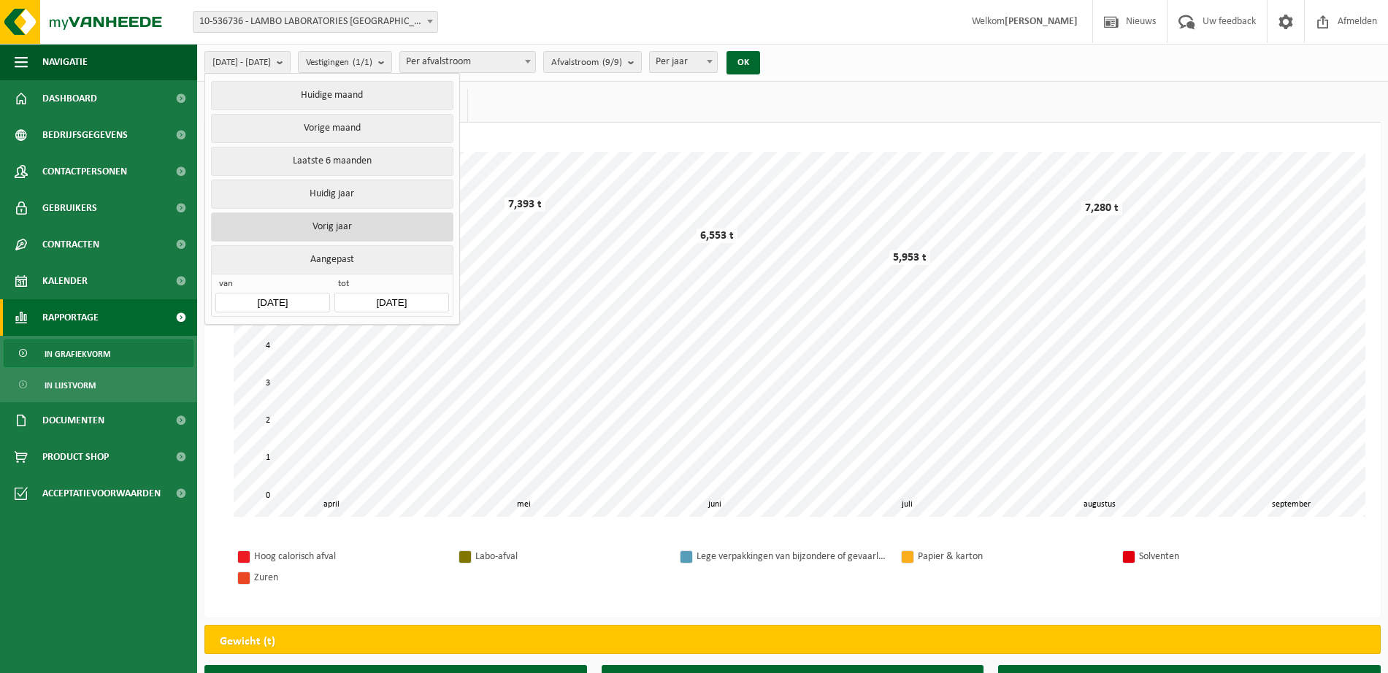
click at [344, 219] on button "Vorig jaar" at bounding box center [332, 226] width 242 height 29
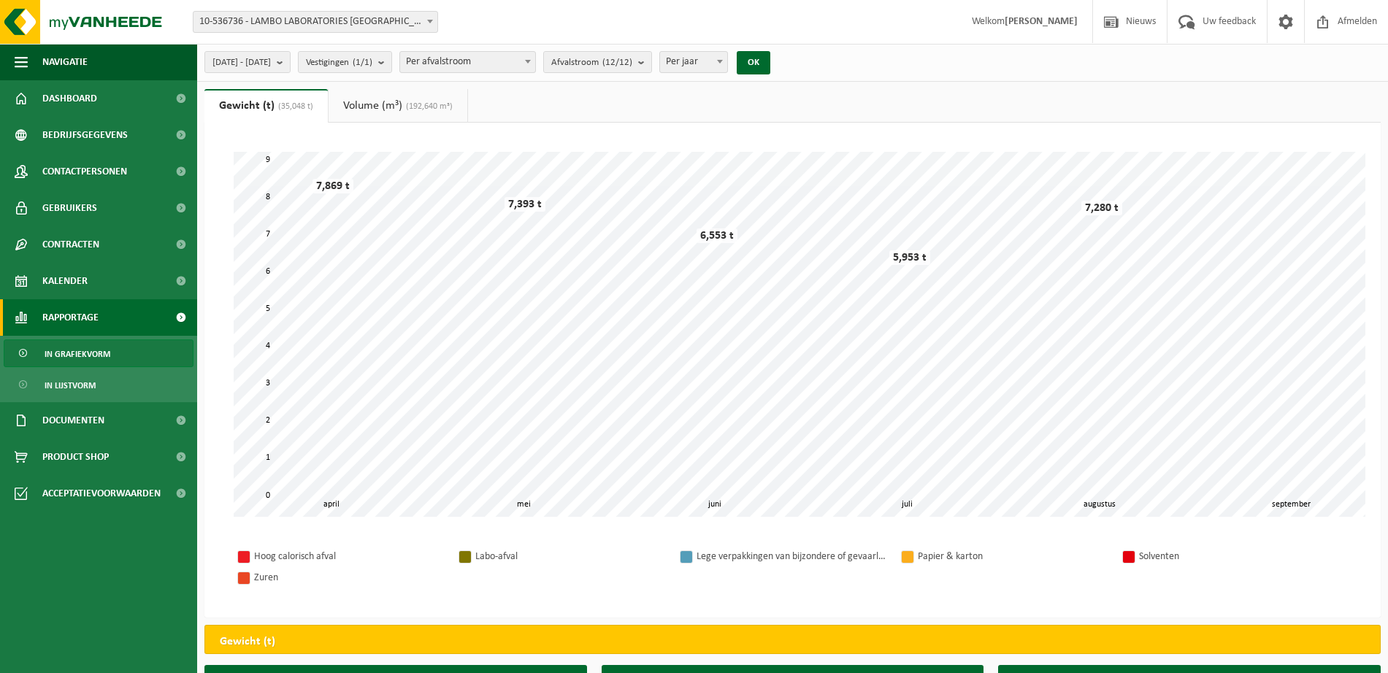
click at [477, 58] on span "Per afvalstroom" at bounding box center [467, 62] width 135 height 20
select select "1"
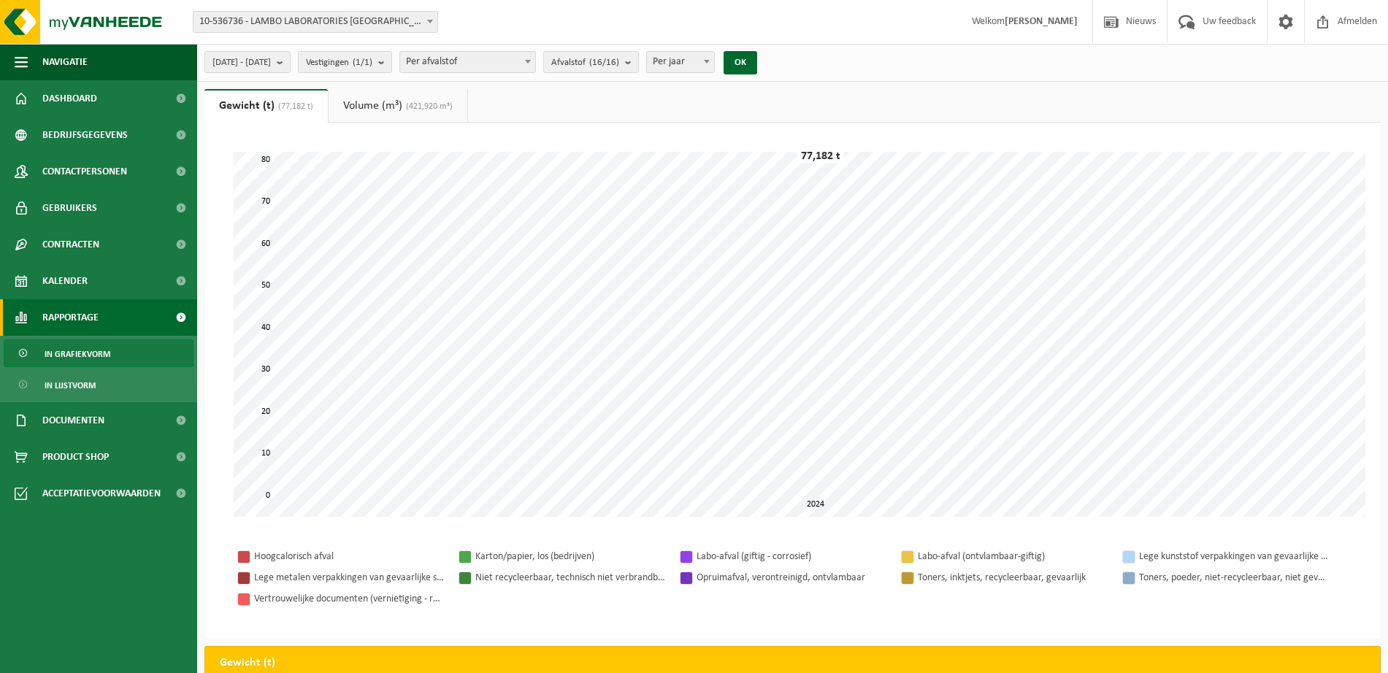
click at [555, 672] on div "Gewicht (t)" at bounding box center [792, 660] width 1176 height 29
click at [420, 102] on span "(421,920 m³)" at bounding box center [427, 106] width 50 height 9
